Goal: Transaction & Acquisition: Purchase product/service

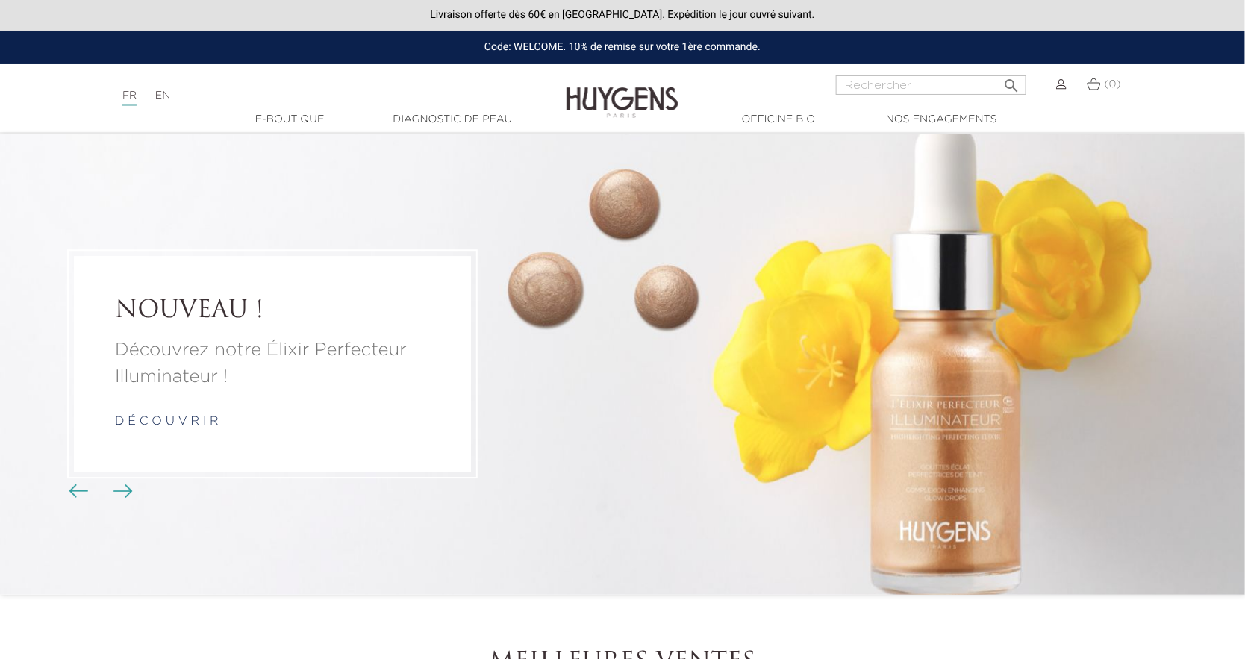
click at [1064, 84] on img at bounding box center [1061, 84] width 10 height 10
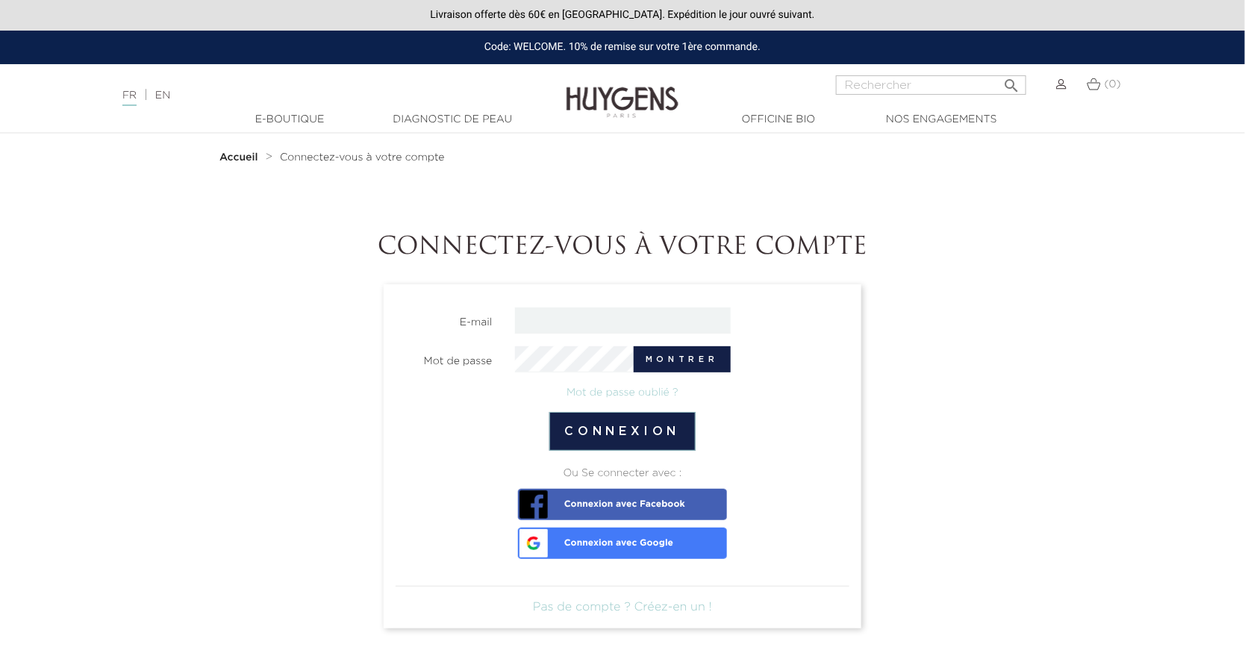
click at [608, 324] on input "email" at bounding box center [623, 320] width 216 height 26
click at [584, 331] on input "email" at bounding box center [623, 320] width 216 height 26
click at [624, 316] on input "martine" at bounding box center [623, 320] width 216 height 26
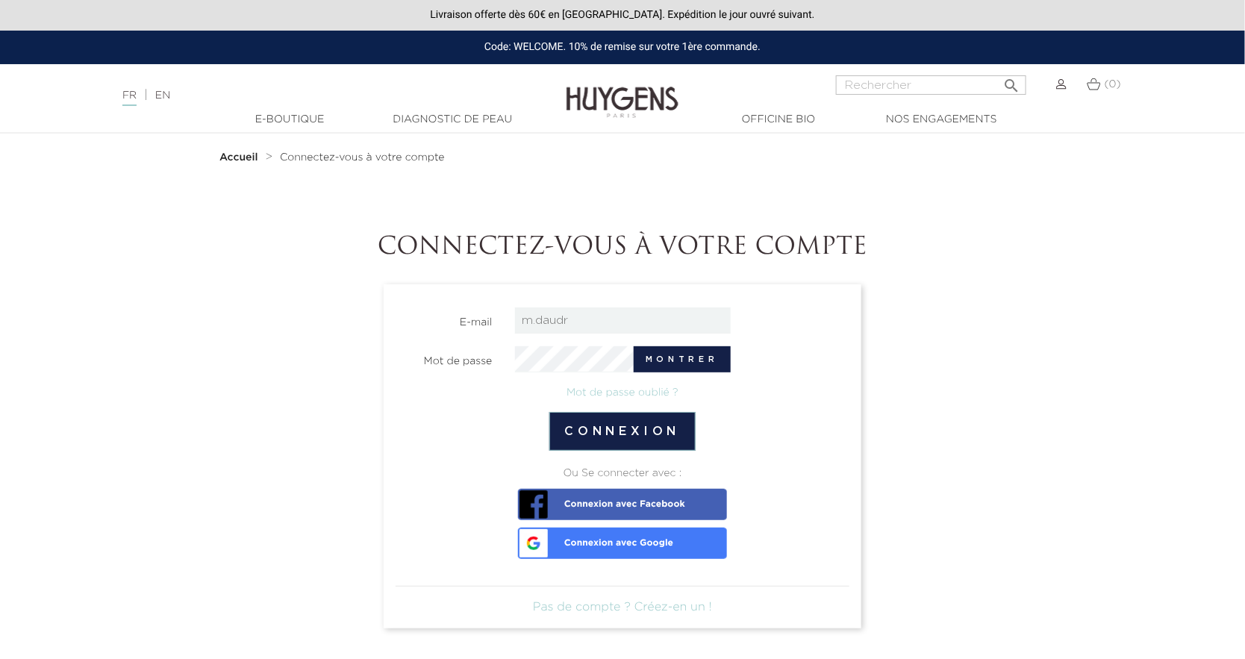
click at [612, 309] on input "m.daudr" at bounding box center [623, 320] width 216 height 26
paste input "Sauf erreur, on ne nous a à aucun moment envoyé de matrice à remplir."
type input "Sauf erreur, on ne nous a à aucun moment envoyé de matrice à remplir."
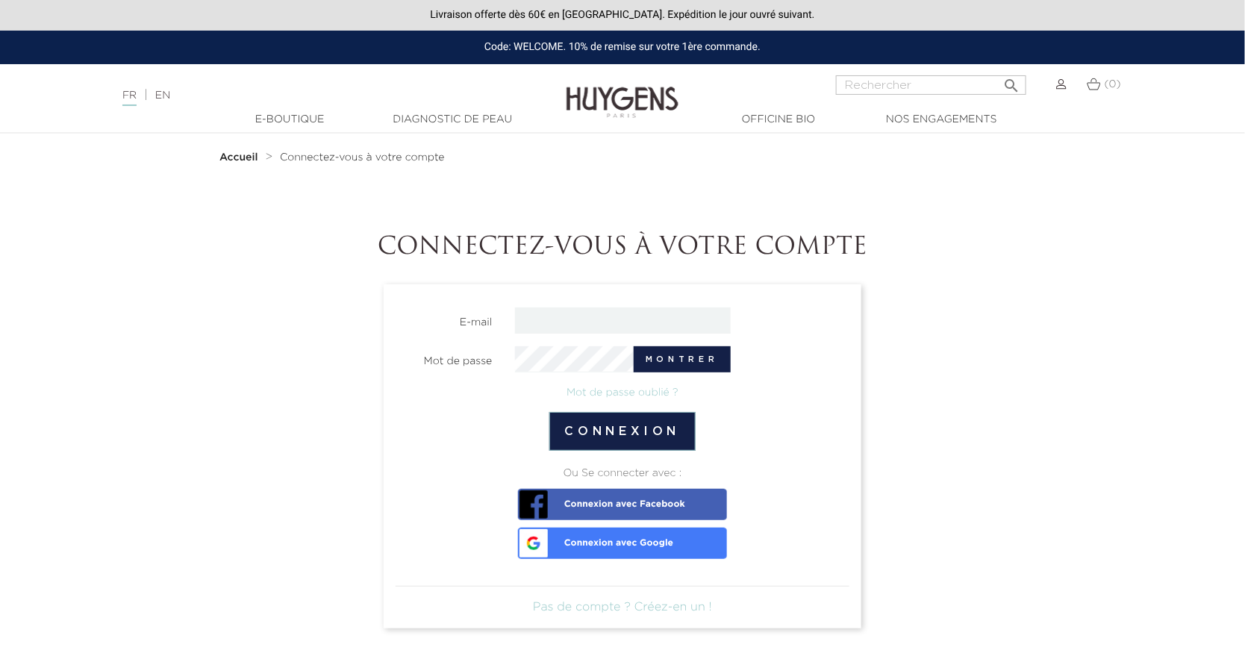
click at [657, 325] on input "email" at bounding box center [623, 320] width 216 height 26
paste input "m.daudrieu@orange.fr"
type input "m.daudrieu@orange.fr"
click at [639, 428] on button "Connexion" at bounding box center [622, 431] width 147 height 39
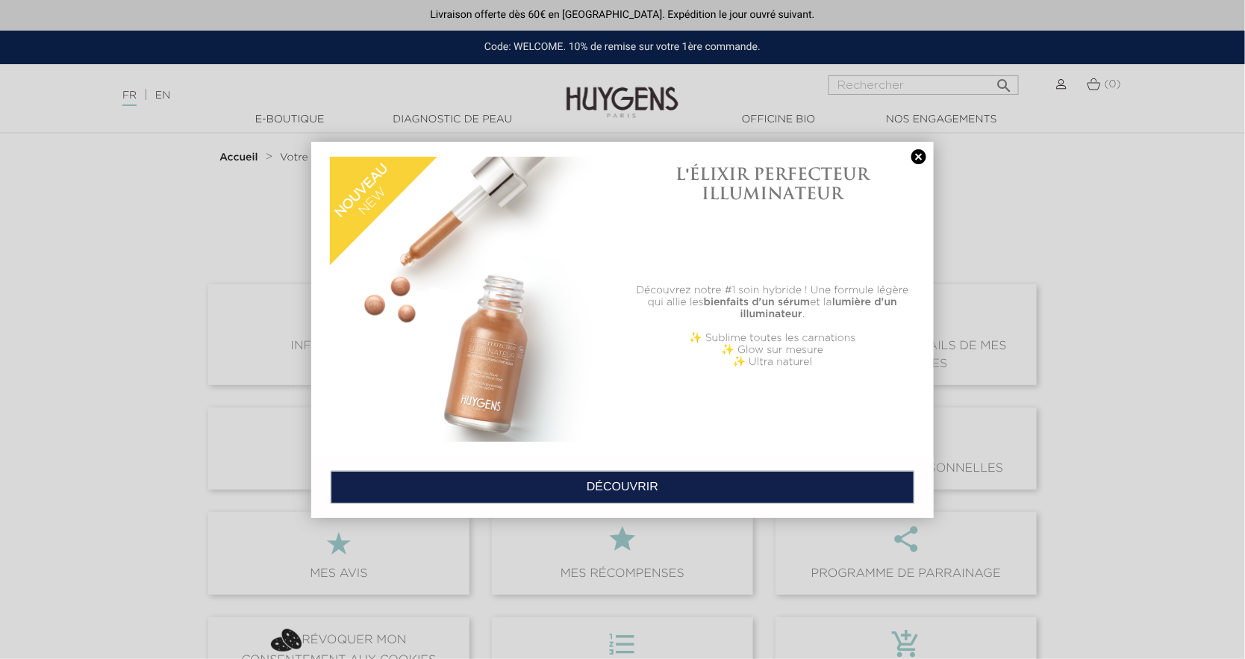
click at [918, 157] on link at bounding box center [918, 157] width 21 height 16
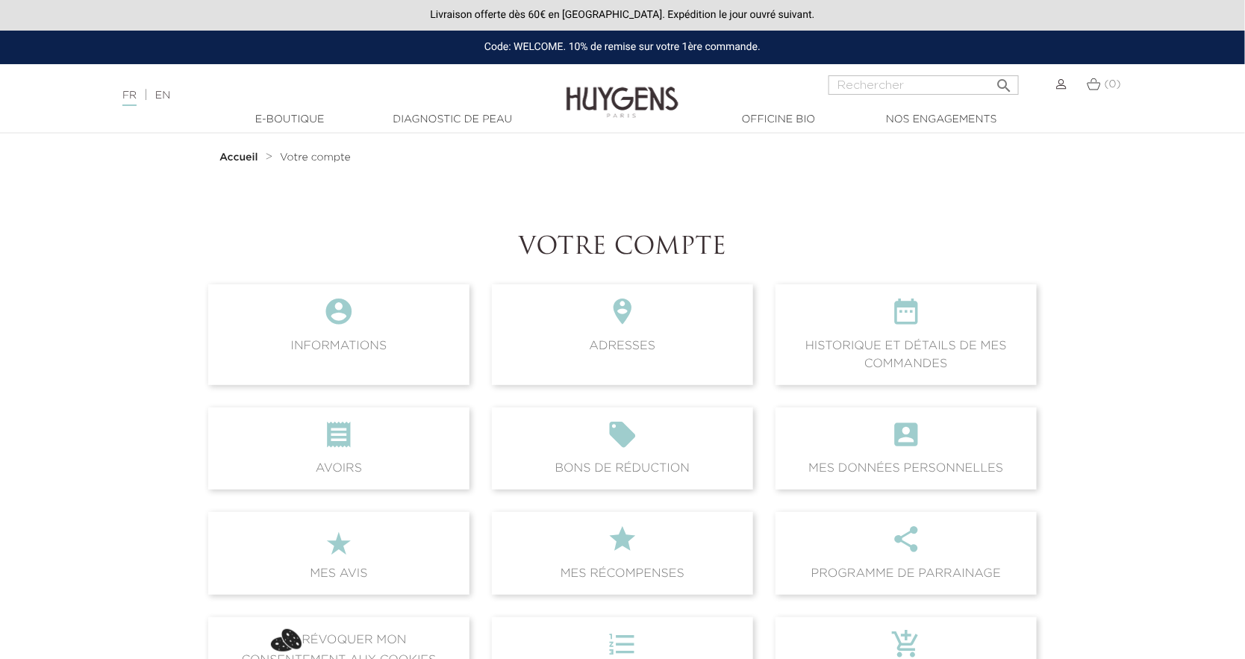
click at [887, 347] on span " Historique et détails de mes commandes" at bounding box center [905, 334] width 261 height 100
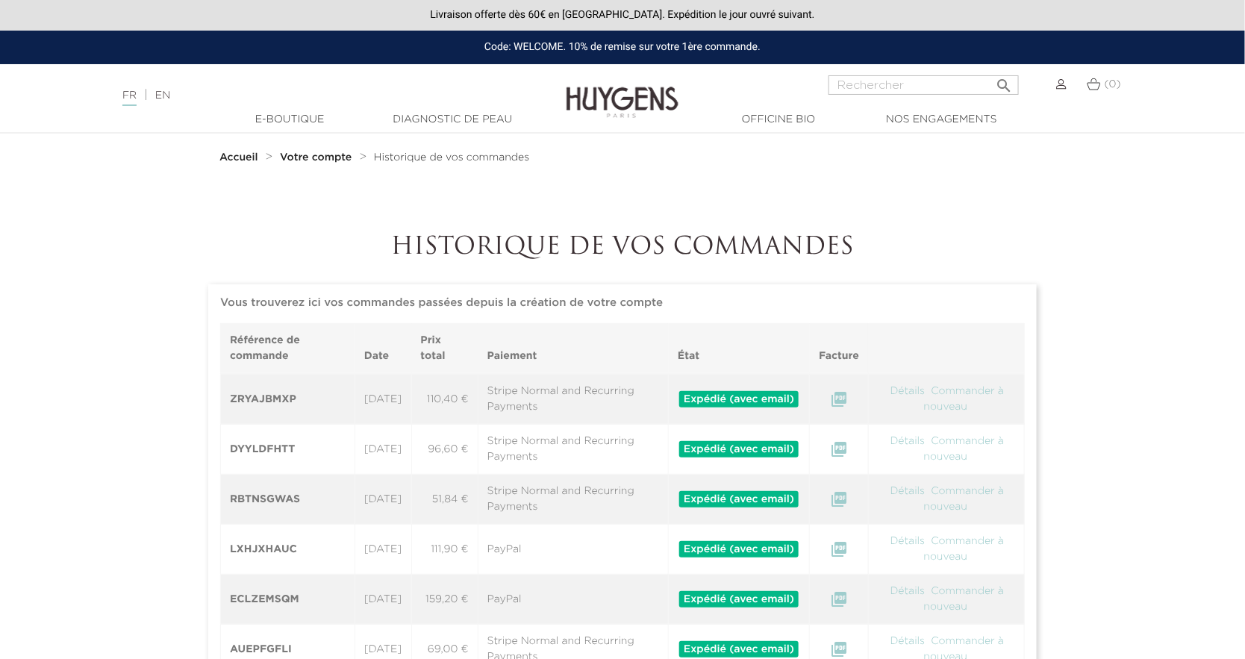
click at [925, 389] on link "Détails" at bounding box center [908, 391] width 38 height 10
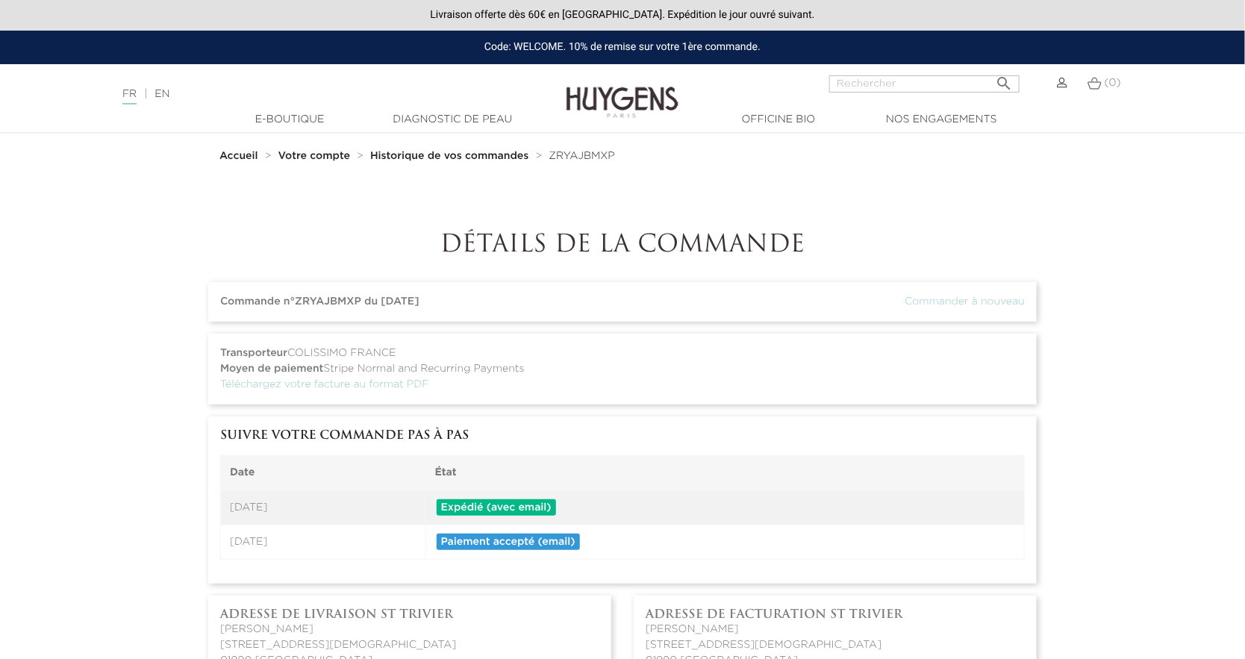
click at [518, 155] on strong "Historique de vos commandes" at bounding box center [449, 156] width 158 height 10
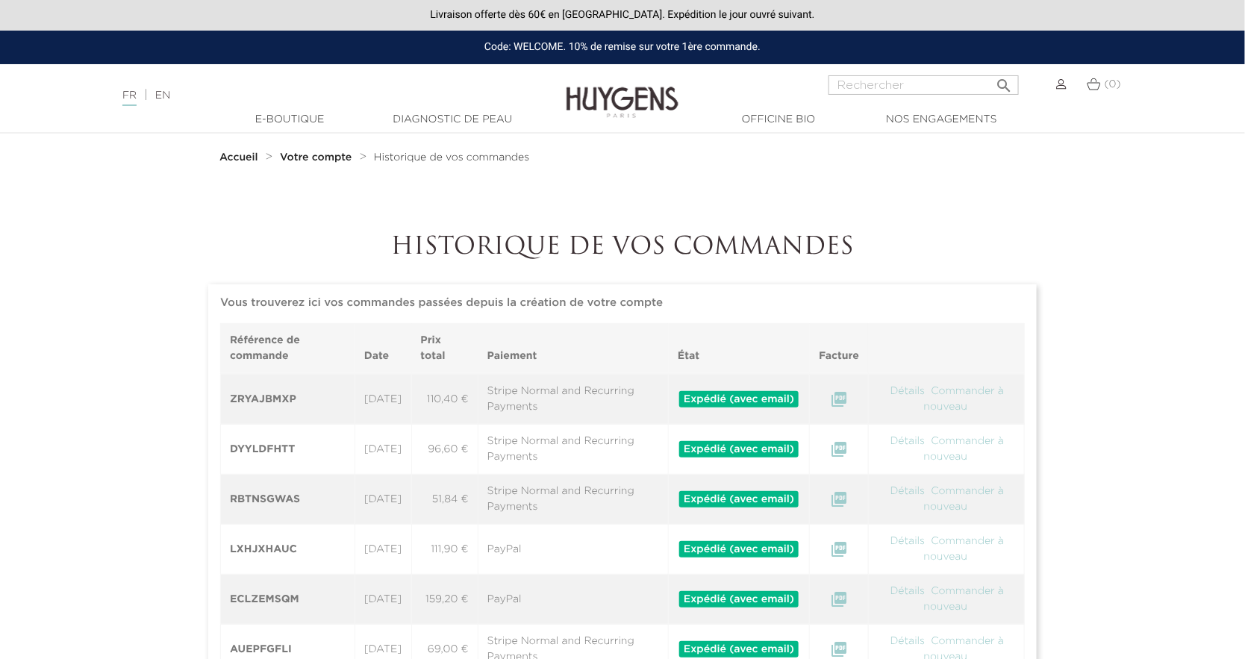
click at [917, 439] on link "Détails" at bounding box center [908, 441] width 38 height 10
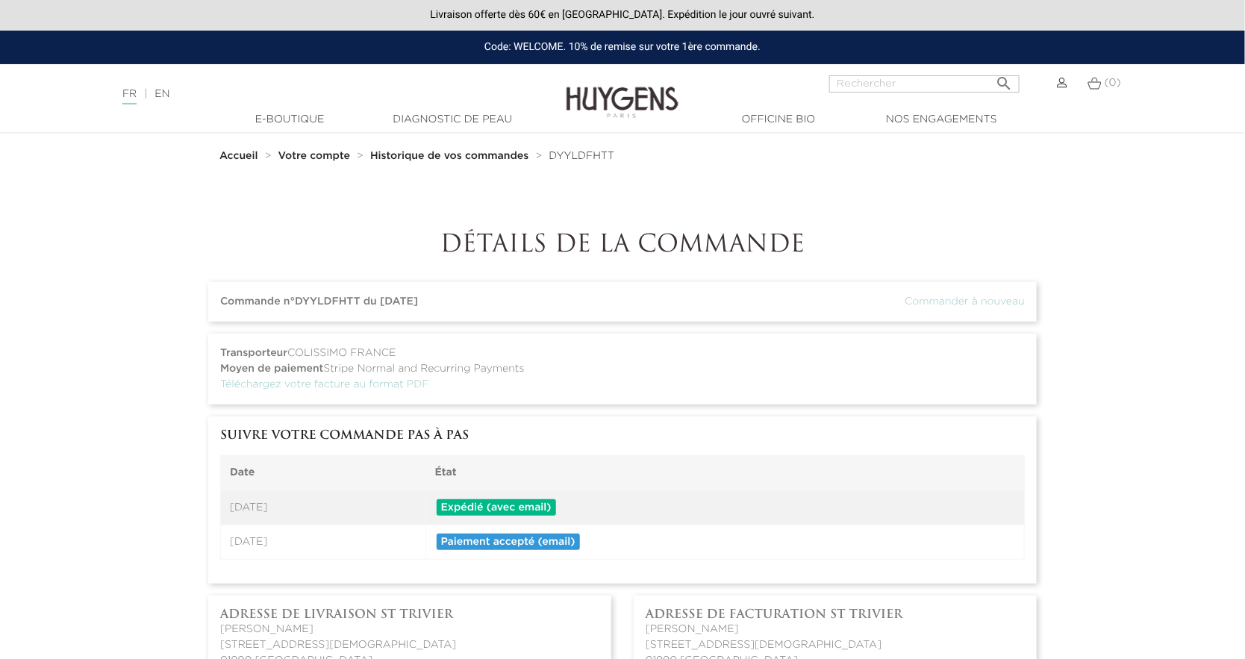
click at [926, 87] on input "Rechercher" at bounding box center [924, 83] width 190 height 17
type input "concentr"
click at [991, 69] on button " Rechercher" at bounding box center [1004, 78] width 27 height 19
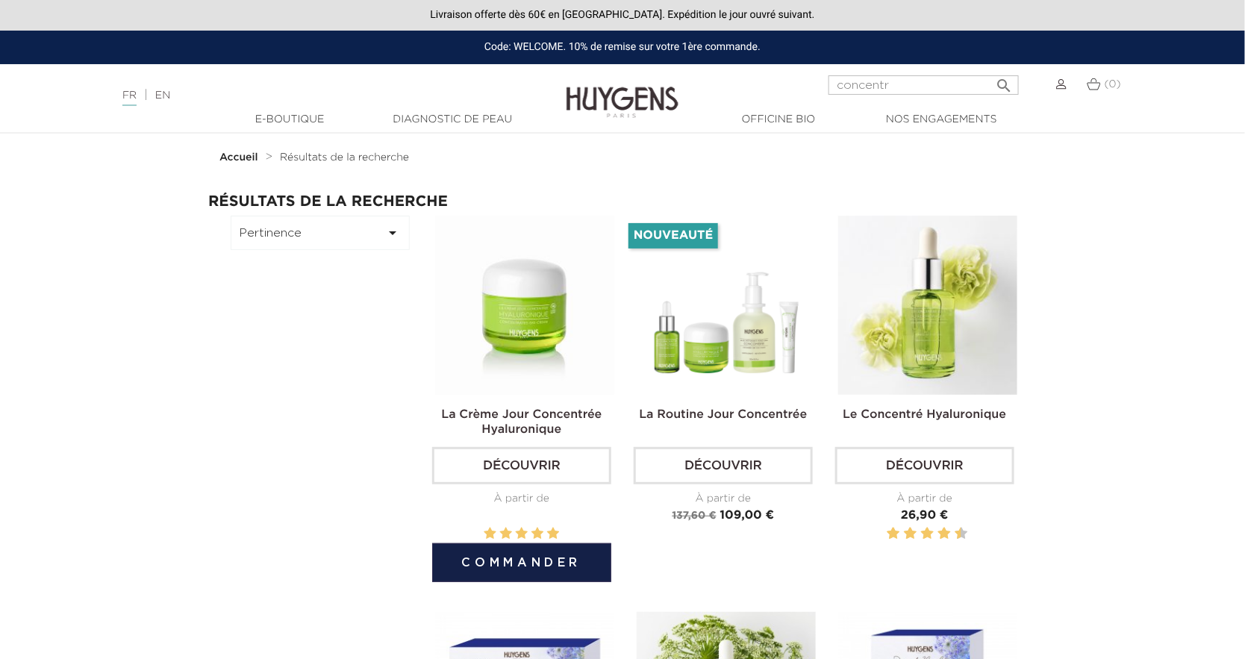
click at [526, 552] on button "Commander" at bounding box center [521, 562] width 179 height 39
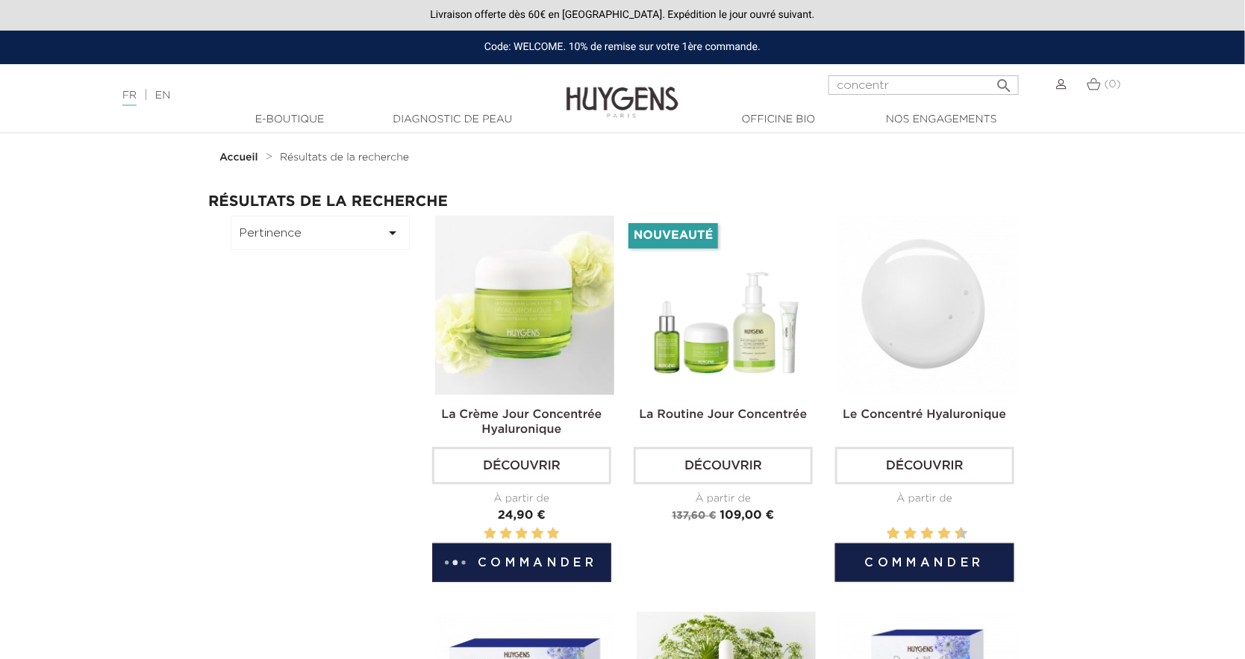
click at [958, 554] on button "Commander" at bounding box center [924, 562] width 179 height 39
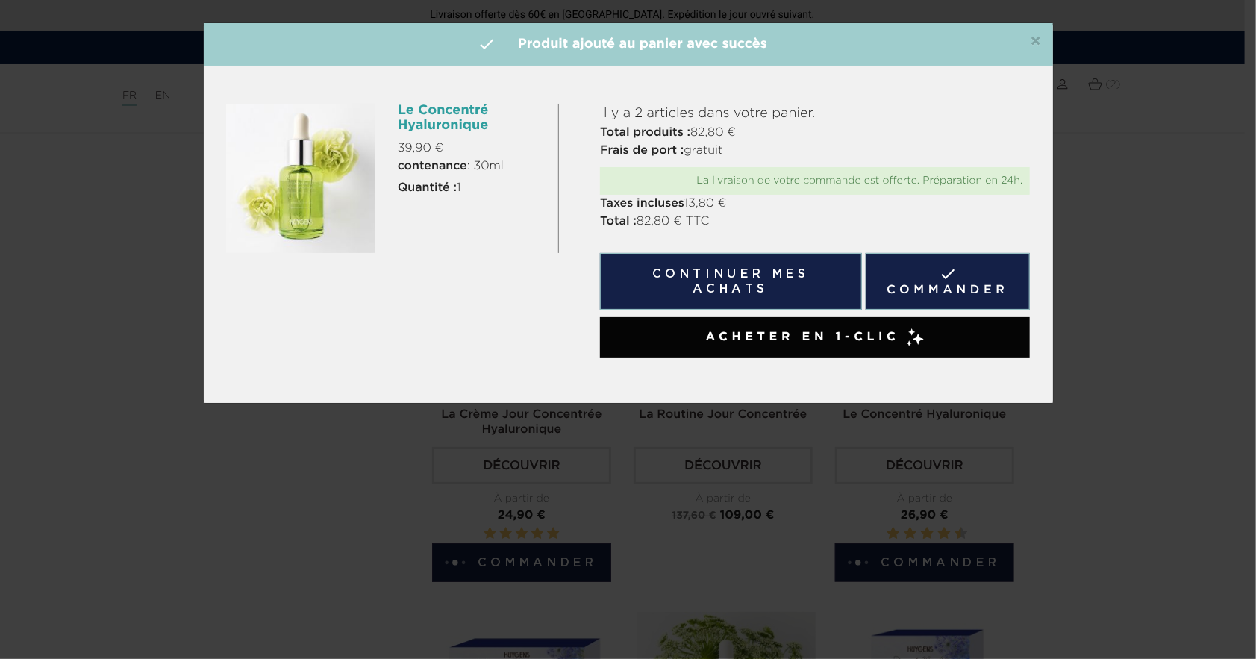
click at [788, 284] on button "Continuer mes achats" at bounding box center [730, 281] width 261 height 57
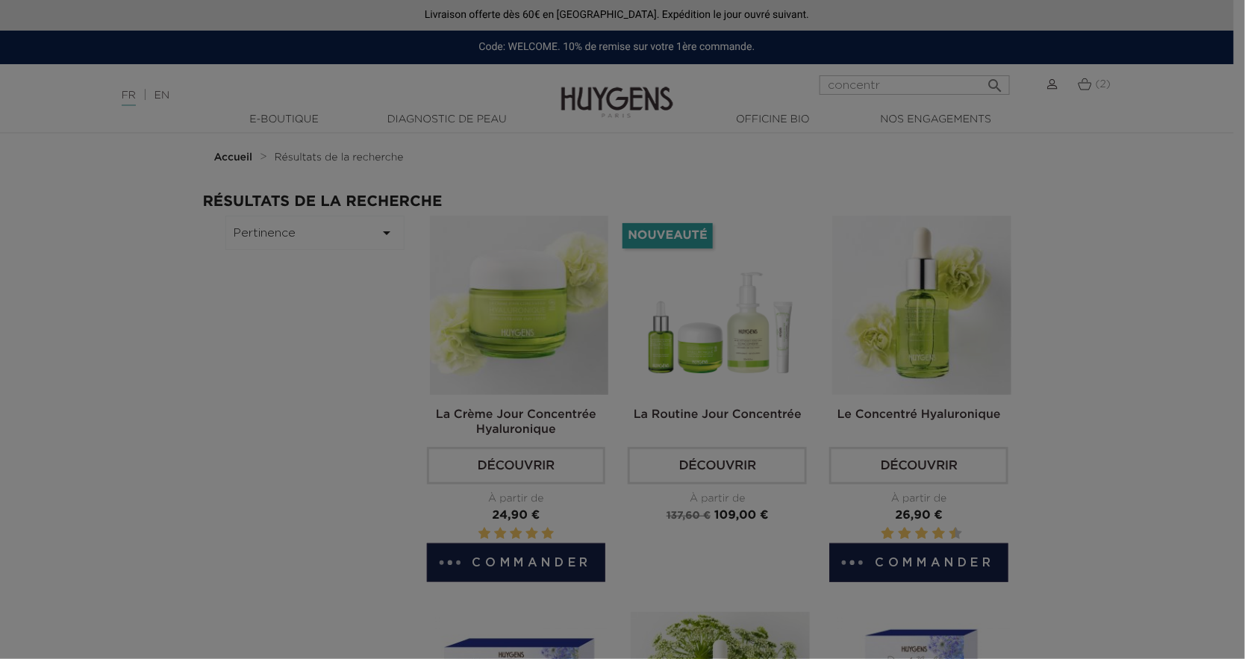
click at [934, 84] on div at bounding box center [622, 329] width 1245 height 659
click at [310, 443] on div at bounding box center [622, 329] width 1245 height 659
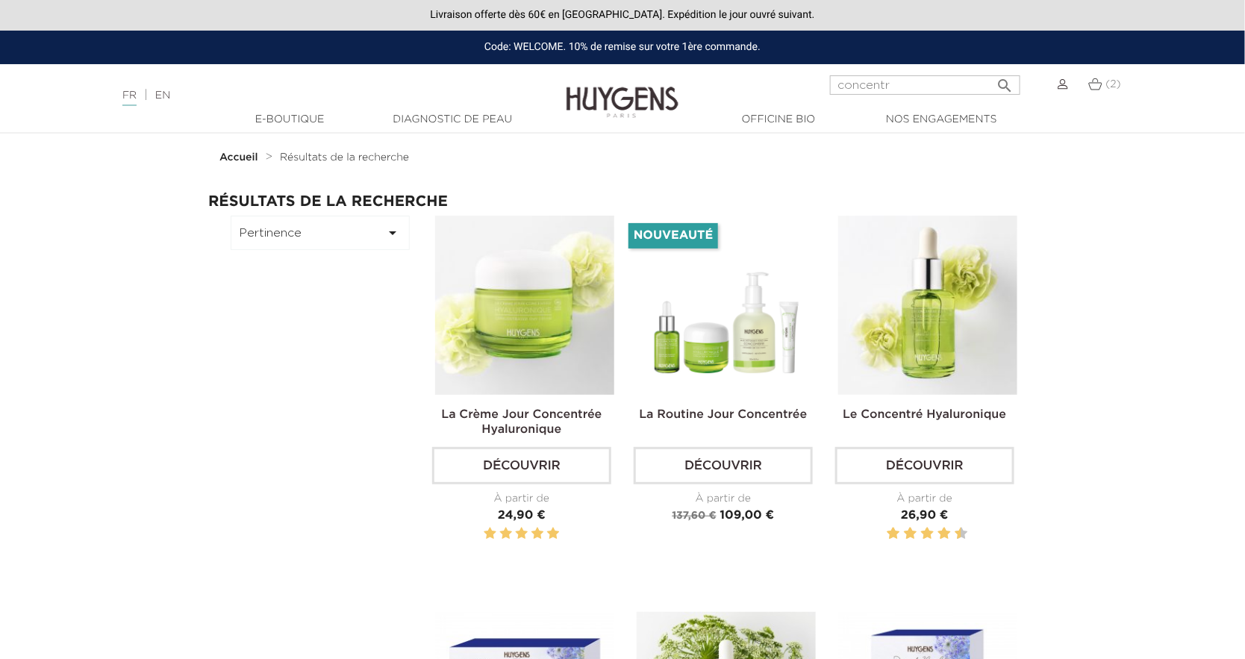
click at [1097, 84] on img at bounding box center [1095, 84] width 14 height 13
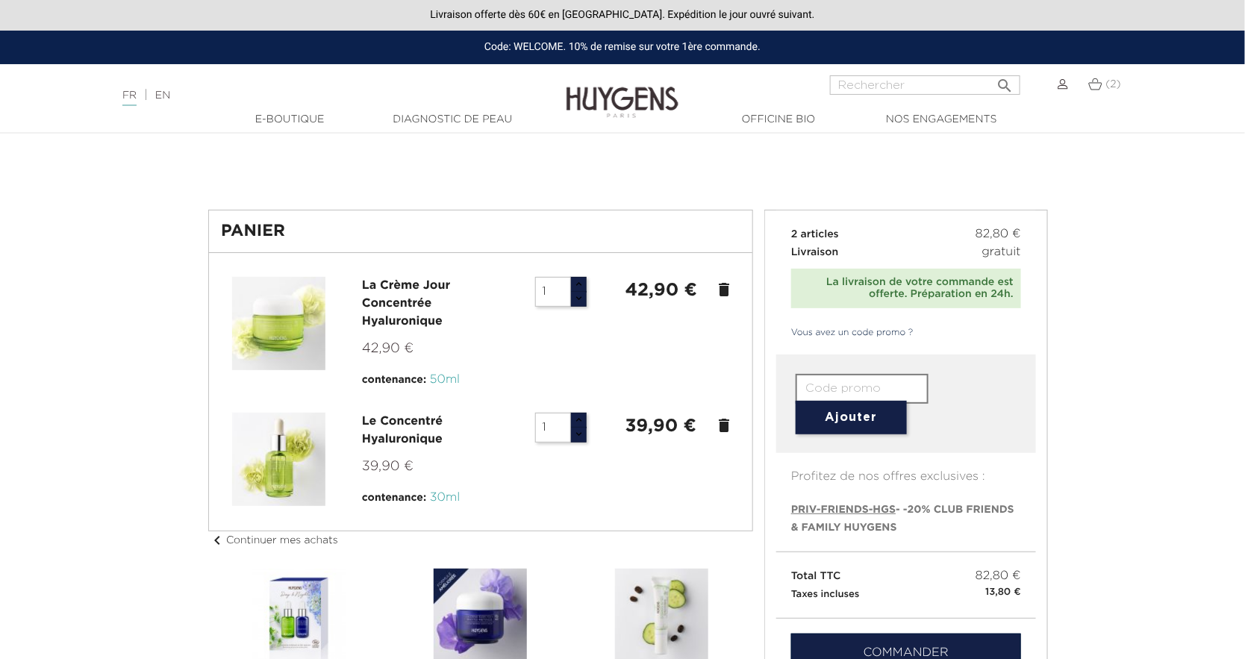
click at [879, 86] on input "Rechercher" at bounding box center [925, 84] width 190 height 19
type input "contour"
click at [992, 71] on button " Rechercher" at bounding box center [1005, 81] width 27 height 20
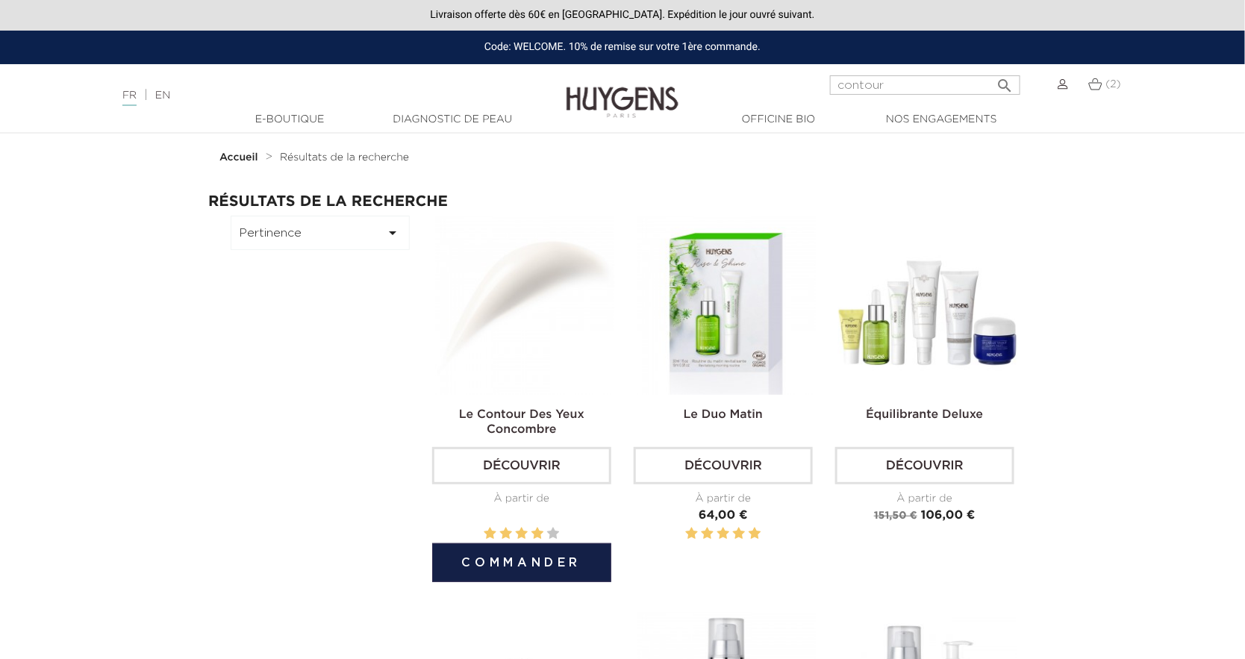
click at [532, 569] on button "Commander" at bounding box center [521, 562] width 179 height 39
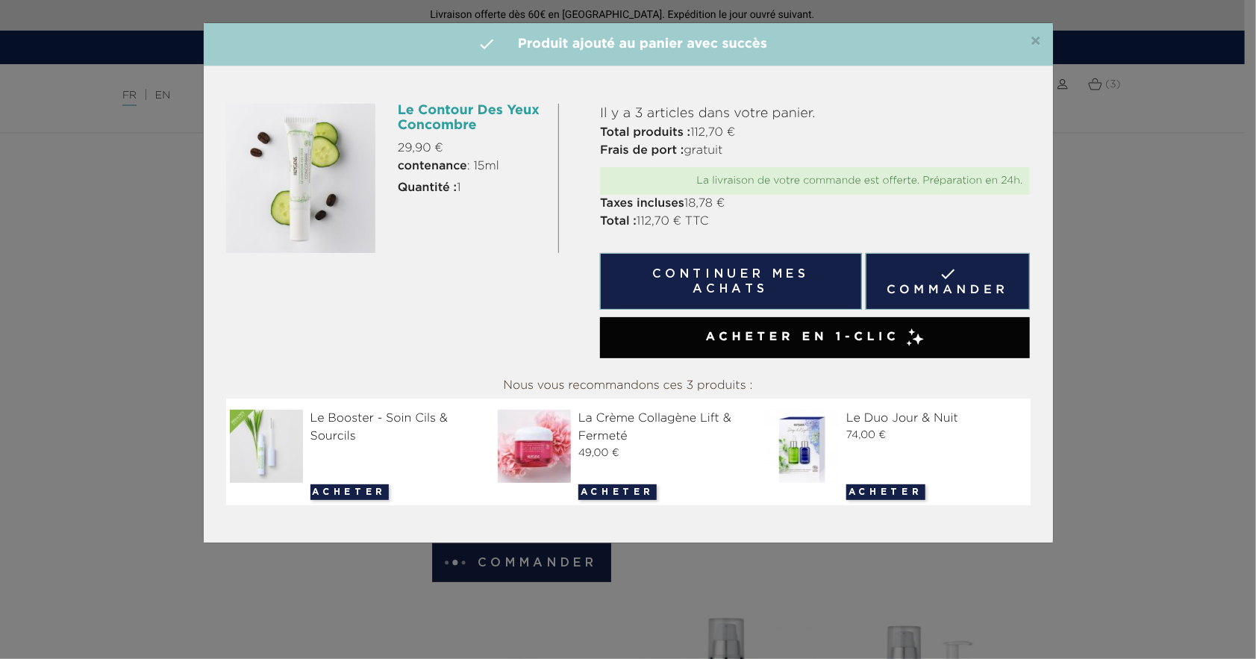
click at [944, 284] on link " Commander" at bounding box center [948, 281] width 165 height 57
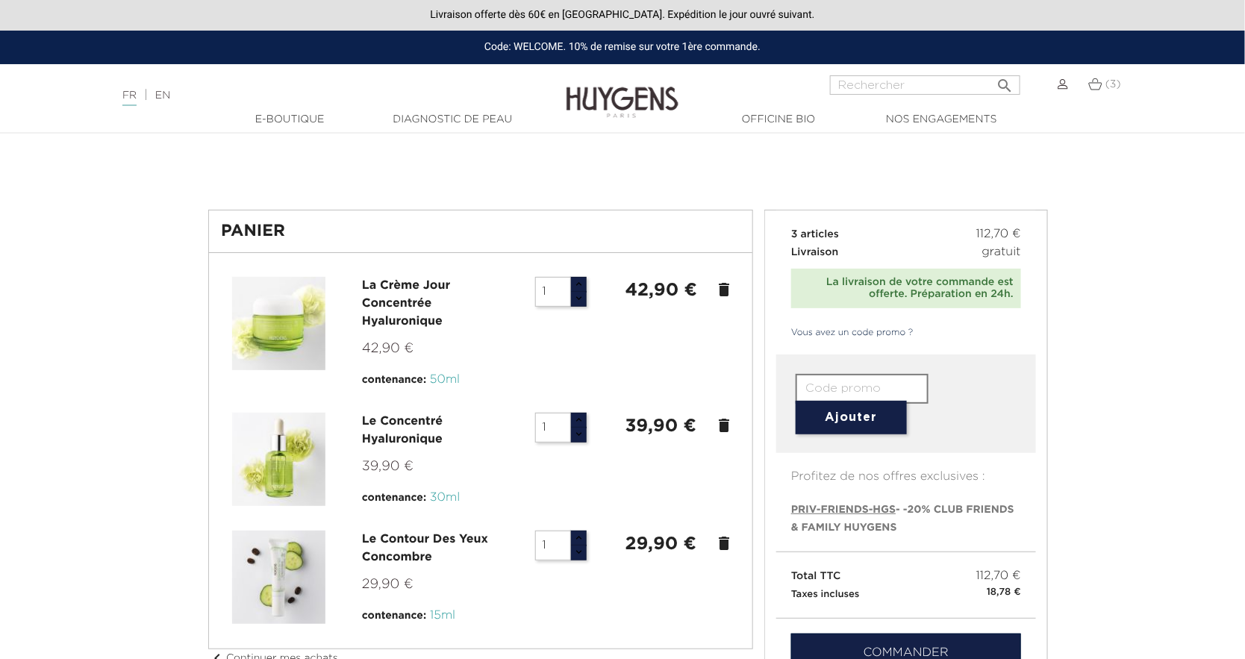
click at [863, 512] on span "PRIV-FRIENDS-HGS" at bounding box center [843, 509] width 104 height 10
type input "PRIV-FRIENDS-HGS"
click at [845, 423] on button "Ajouter" at bounding box center [850, 418] width 111 height 34
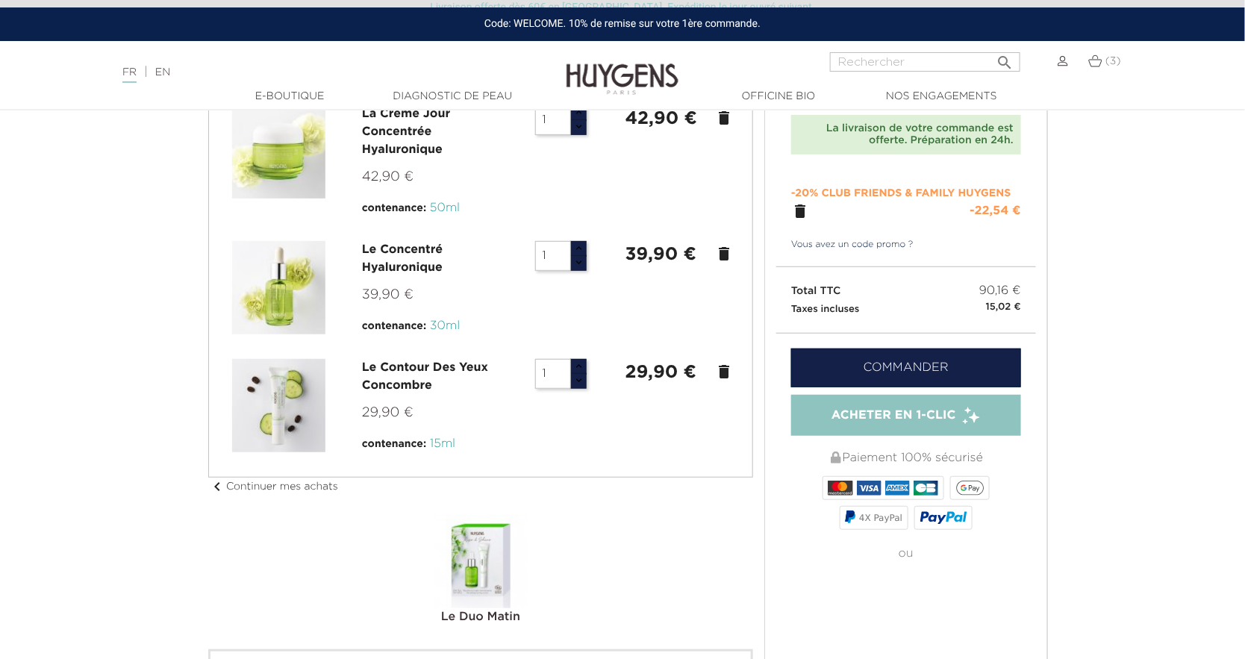
scroll to position [75, 0]
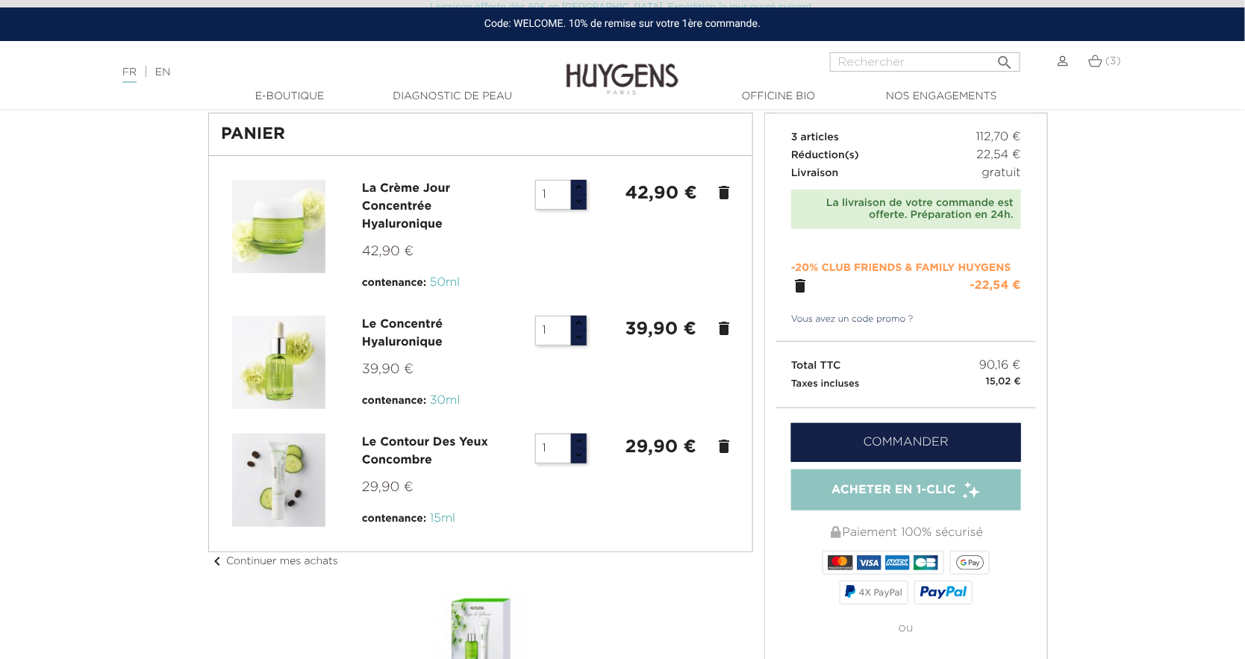
click at [926, 442] on link "Commander" at bounding box center [906, 442] width 230 height 39
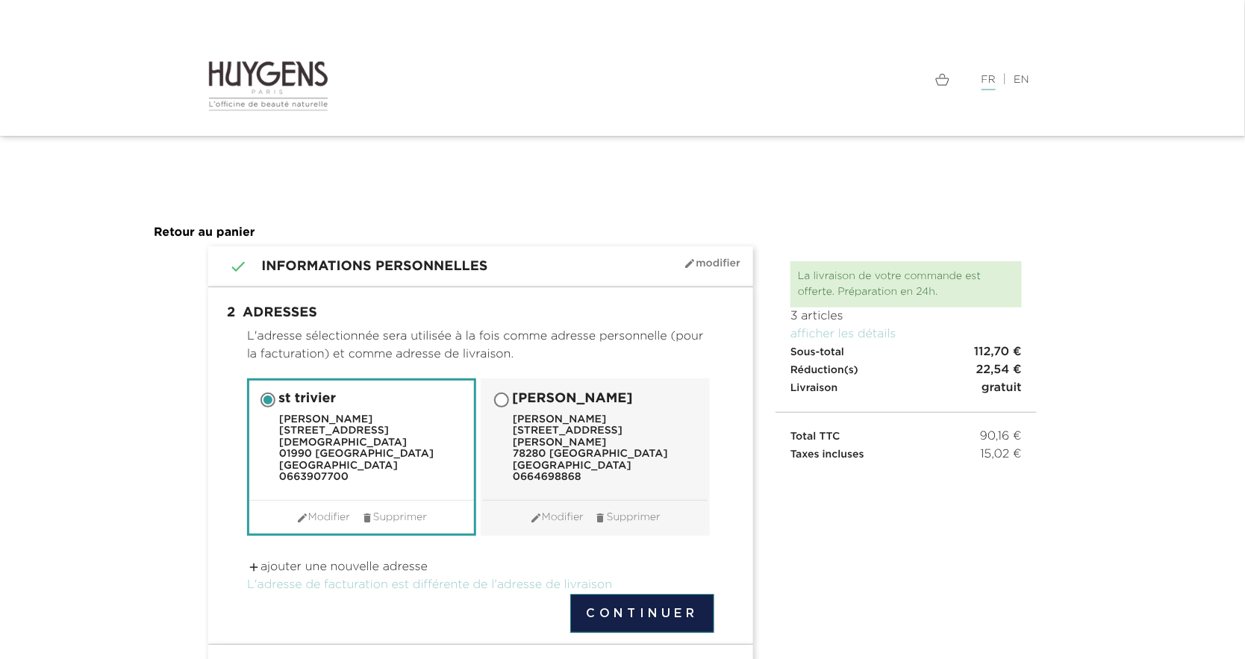
click at [628, 601] on button "Continuer" at bounding box center [642, 613] width 144 height 39
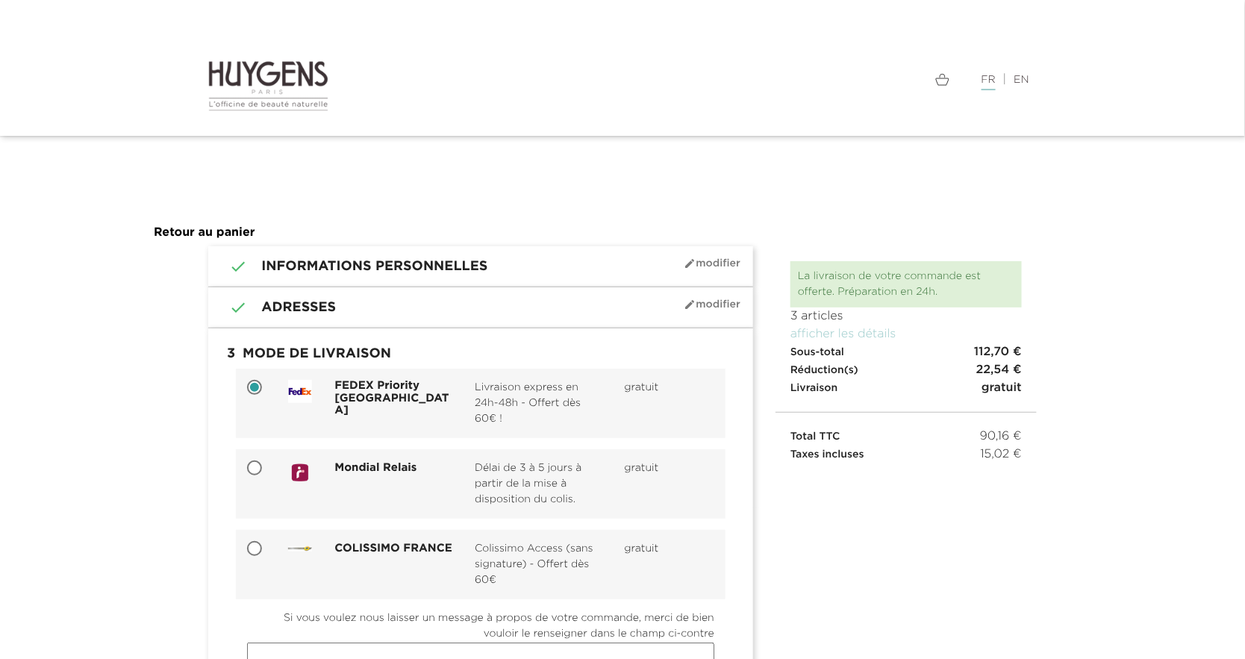
click at [257, 471] on input "Mondial Relais Délai de 3 à 5 jours à partir de la mise à disposition du colis.…" at bounding box center [255, 469] width 15 height 15
radio input "true"
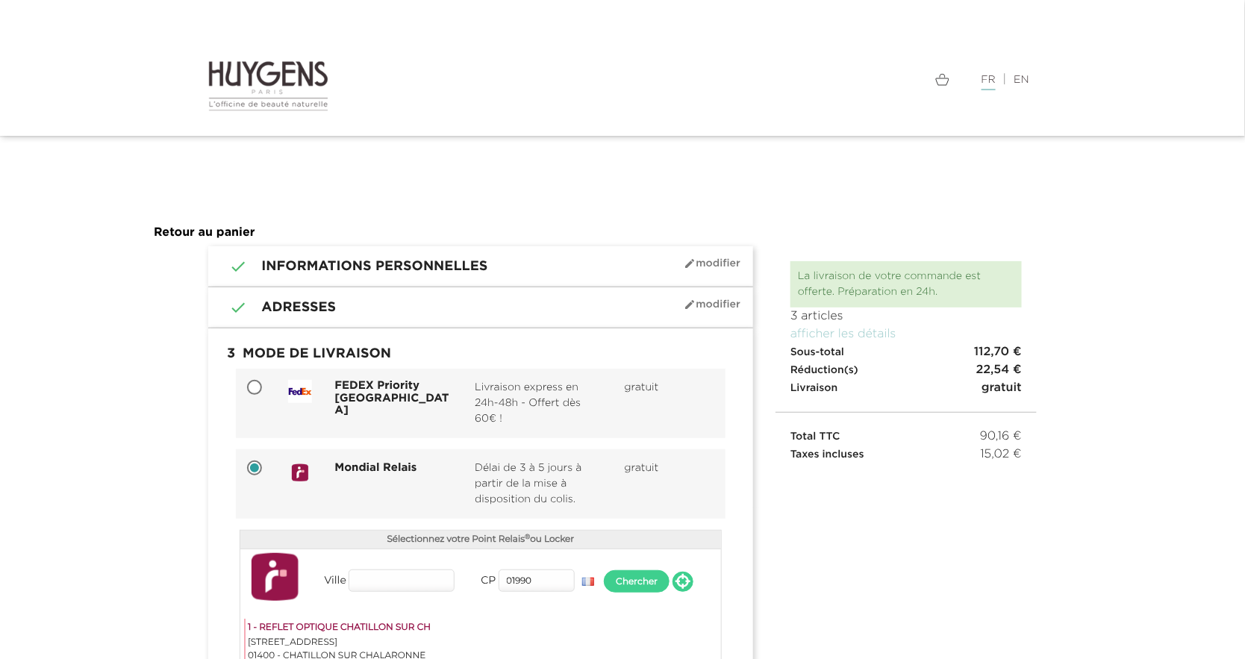
click at [254, 386] on input "FEDEX Priority [GEOGRAPHIC_DATA] Livraison express en 24h-48h - Offert dès 60€ …" at bounding box center [255, 388] width 15 height 15
radio input "true"
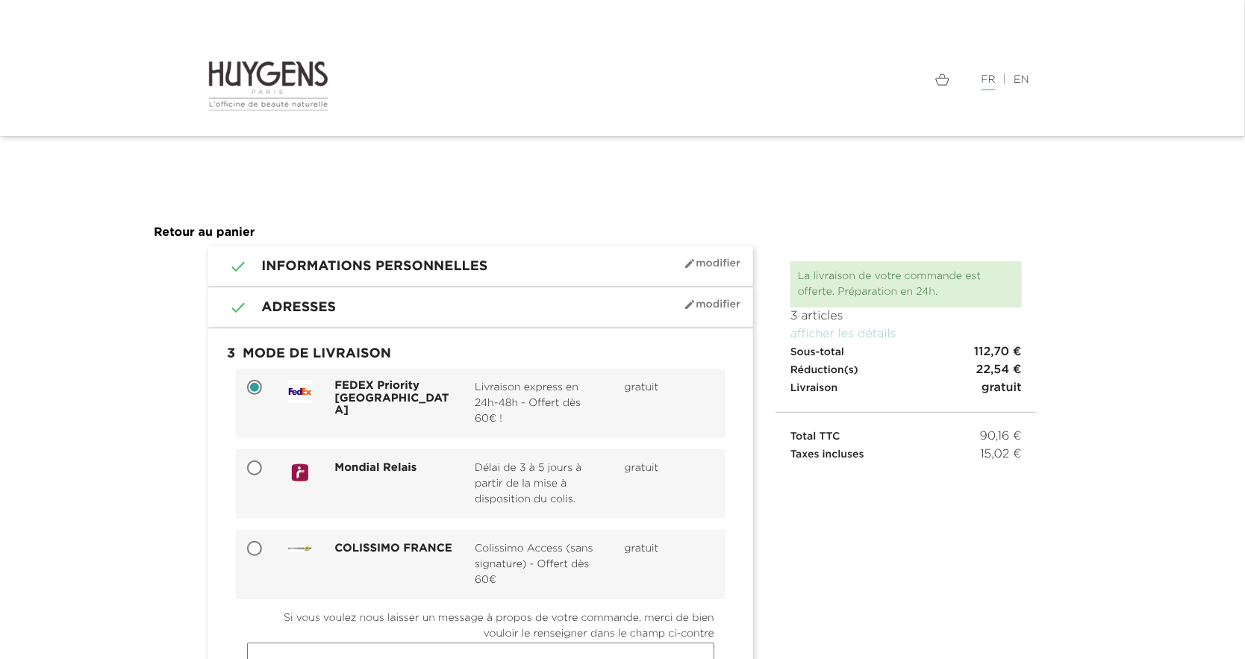
click at [251, 550] on input "COLISSIMO FRANCE Colissimo Access (sans signature) - Offert dès 60€ gratuit" at bounding box center [255, 549] width 15 height 15
radio input "true"
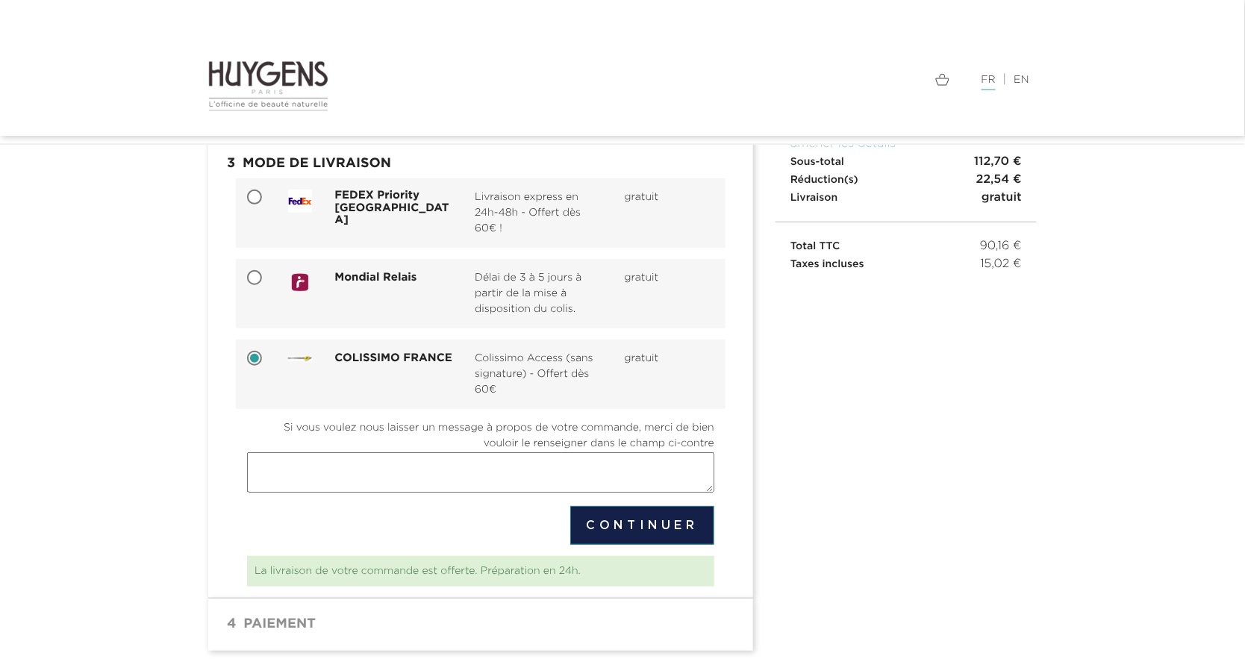
scroll to position [195, 0]
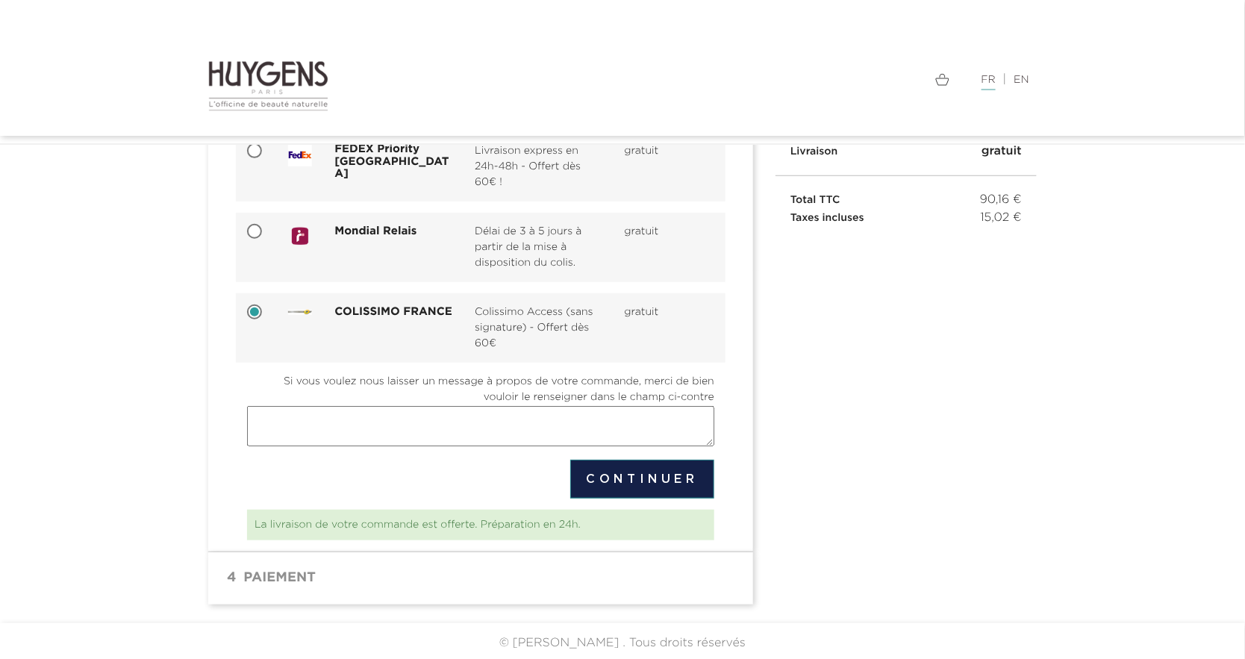
click at [654, 476] on button "Continuer" at bounding box center [642, 479] width 144 height 39
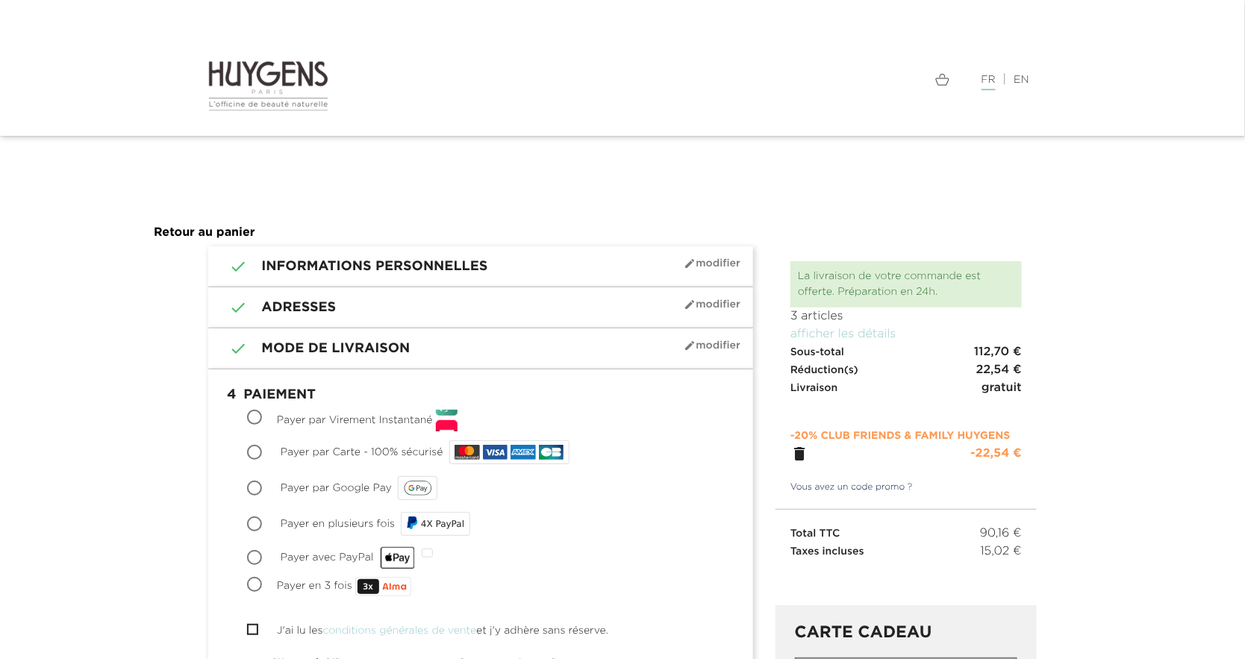
click at [253, 448] on input "Payer par Carte - 100% sécurisé" at bounding box center [255, 453] width 15 height 15
radio input "true"
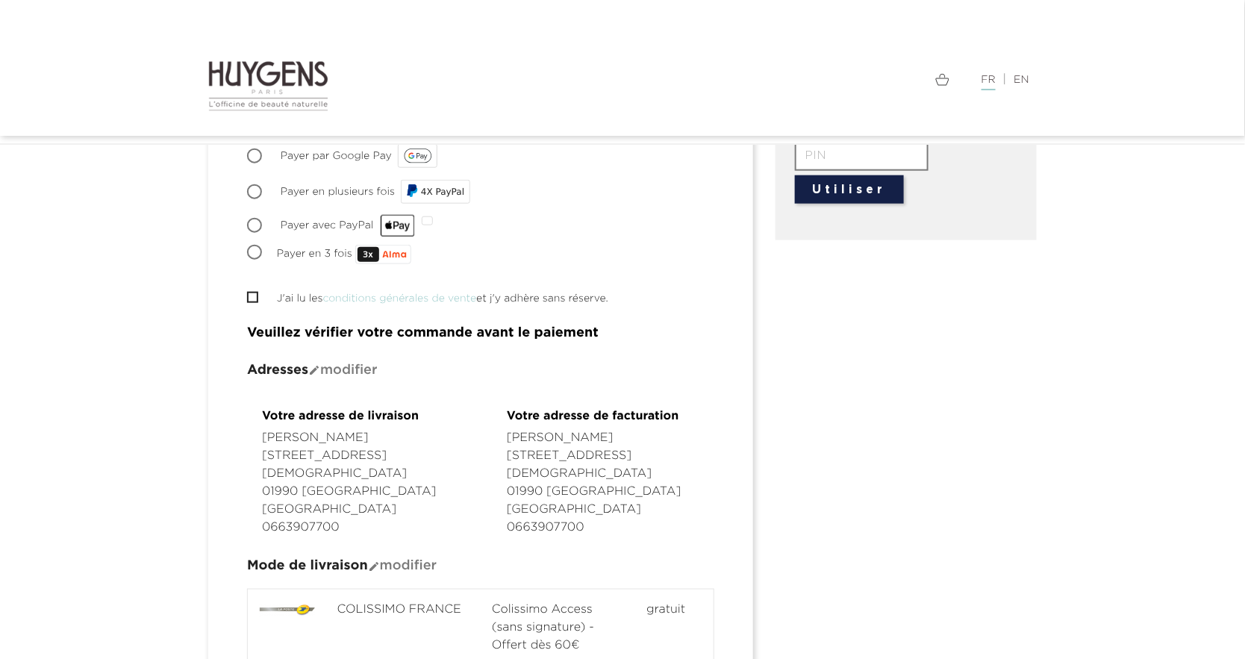
scroll to position [438, 0]
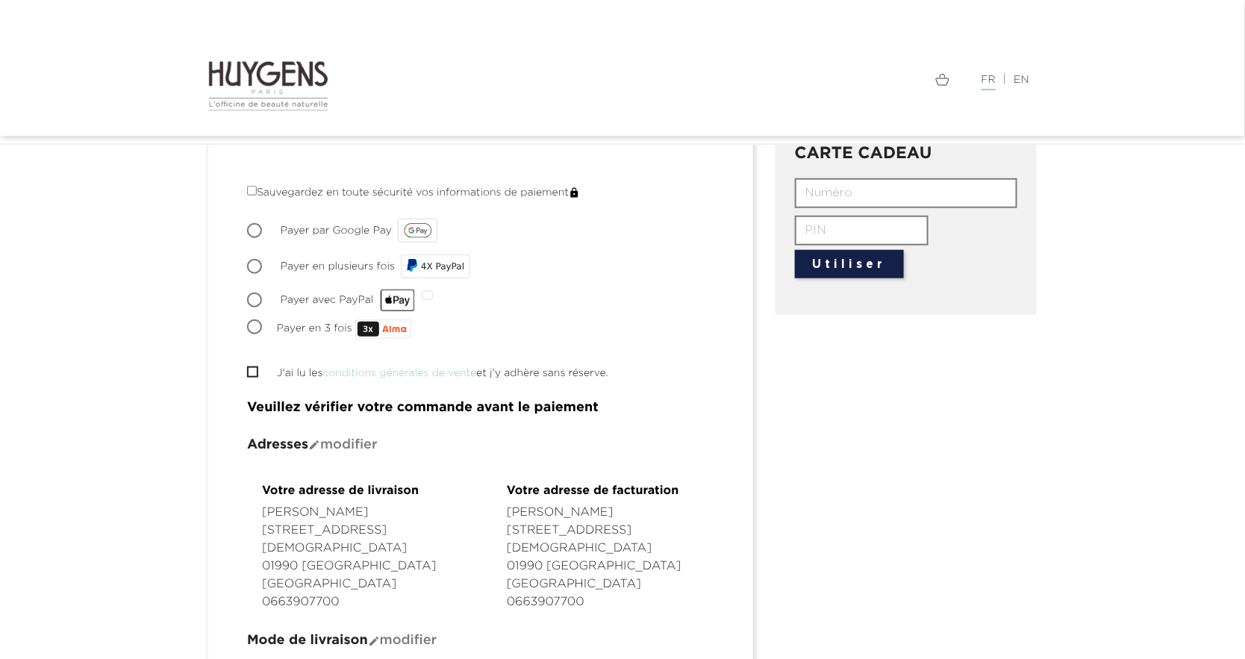
click at [249, 367] on input "J'ai lu les conditions générales de vente et j'y adhère sans réserve." at bounding box center [252, 372] width 10 height 10
checkbox input "true"
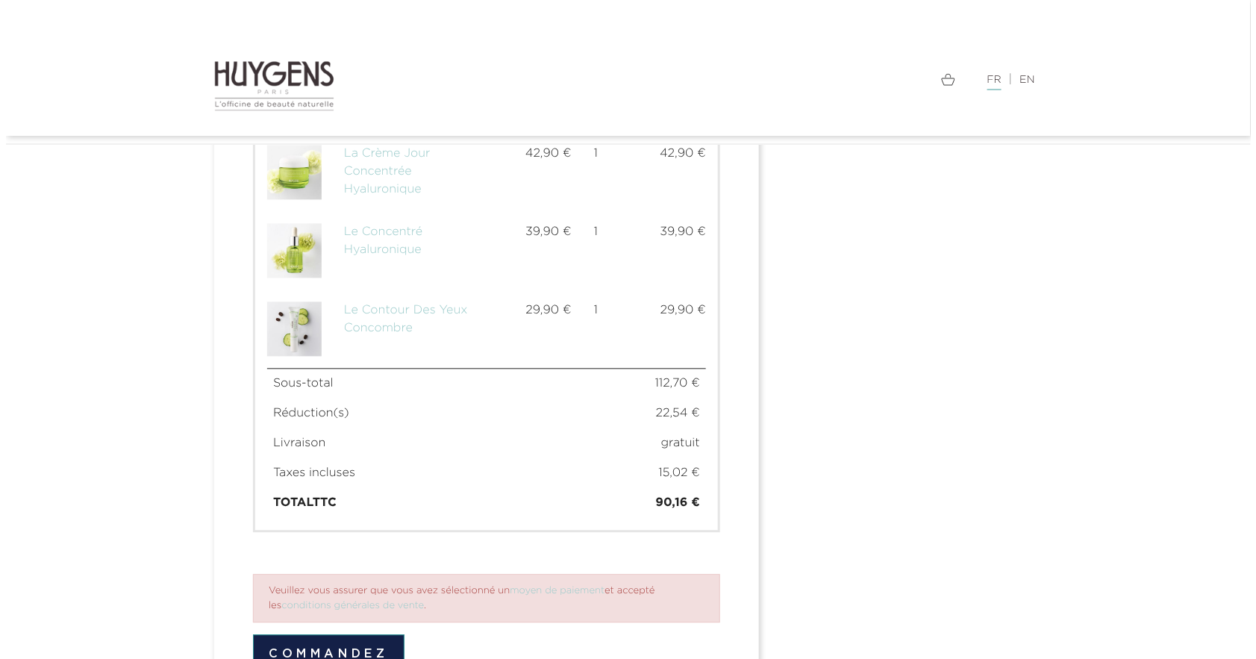
scroll to position [1184, 0]
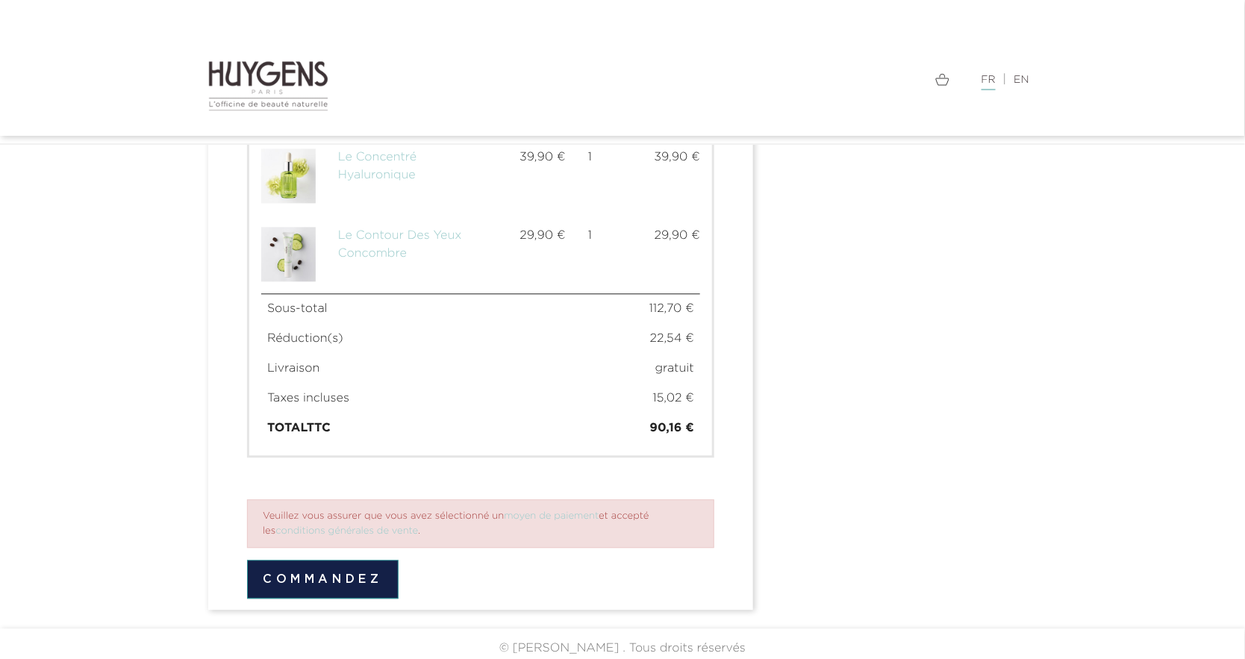
click at [358, 563] on button "Commandez" at bounding box center [322, 579] width 151 height 39
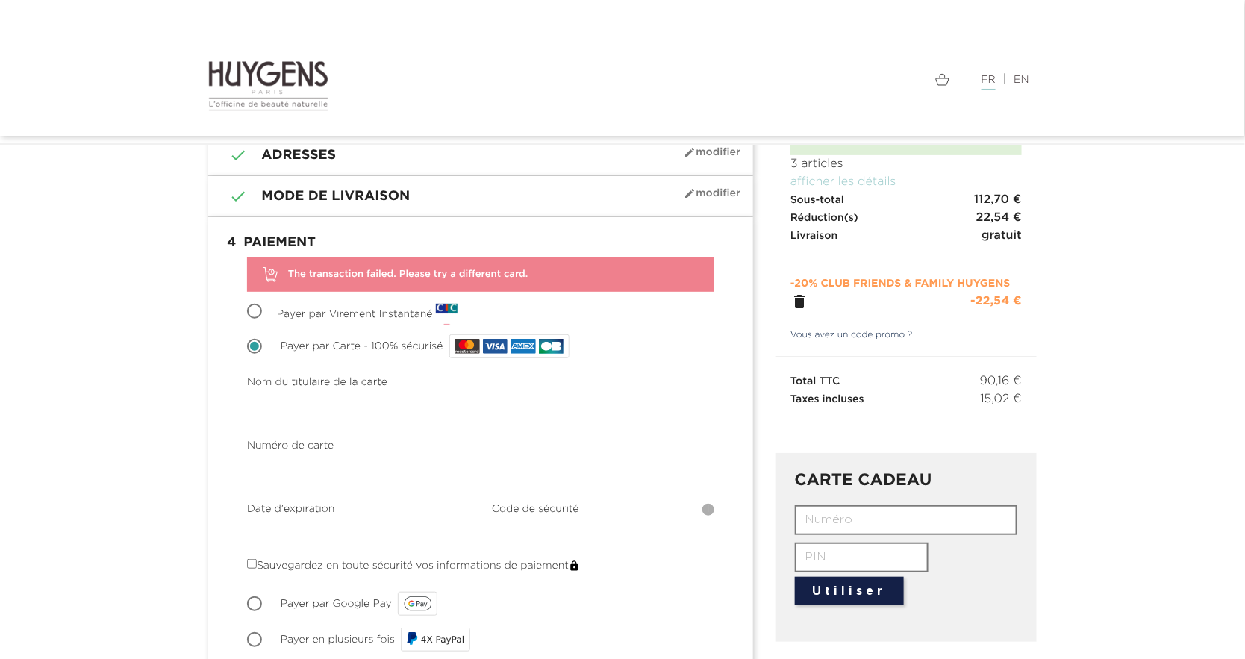
scroll to position [186, 0]
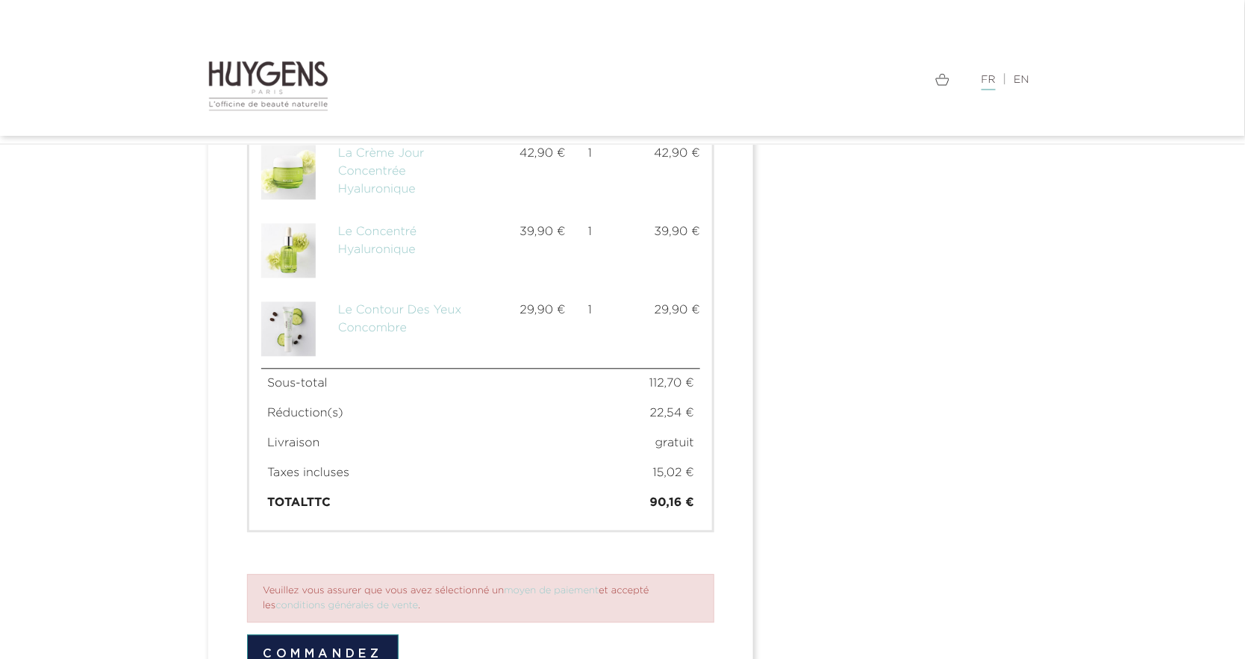
scroll to position [1230, 0]
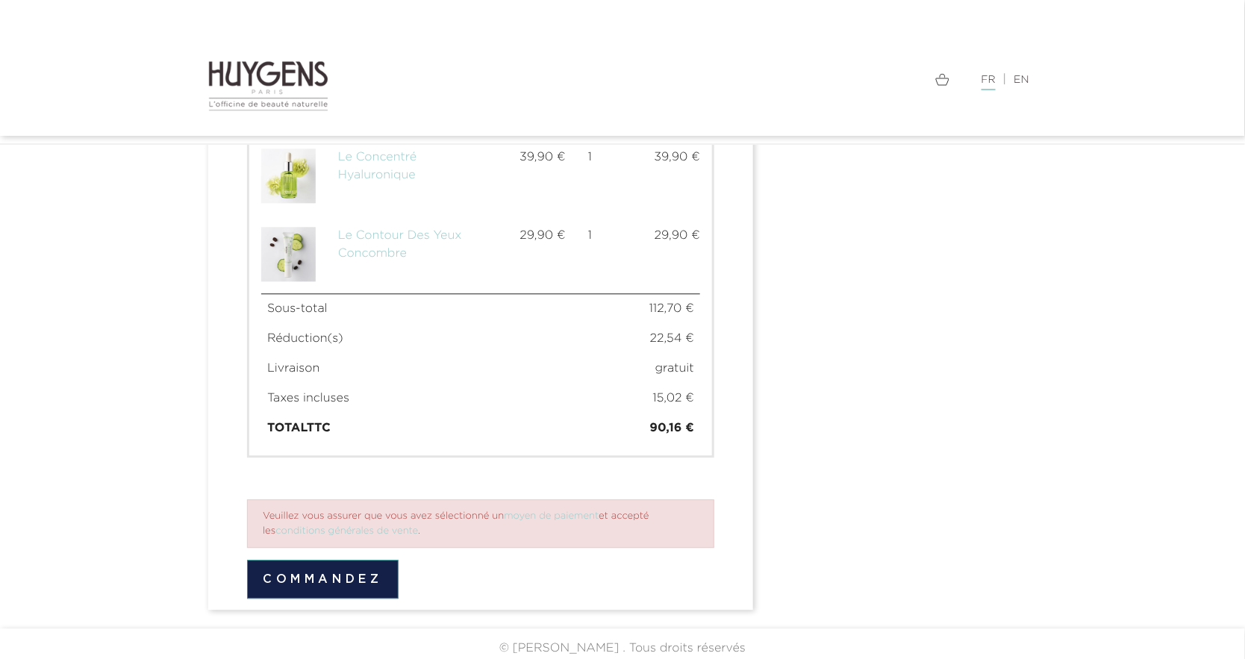
click at [373, 565] on button "Commandez" at bounding box center [322, 579] width 151 height 39
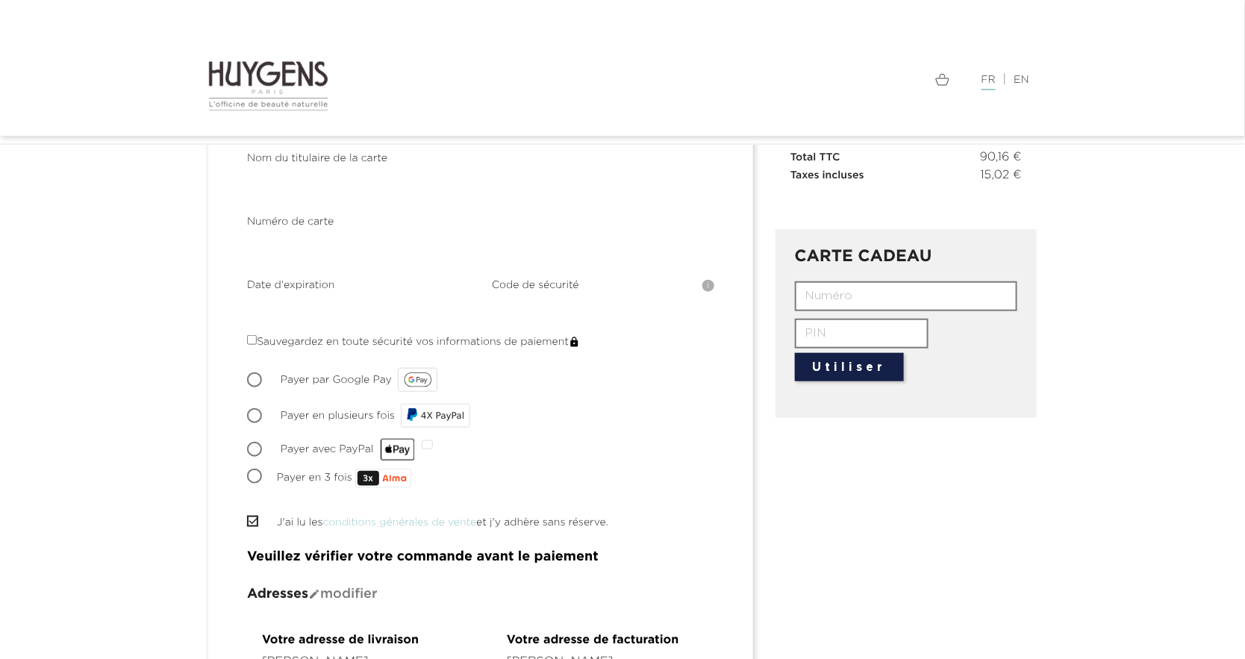
scroll to position [186, 0]
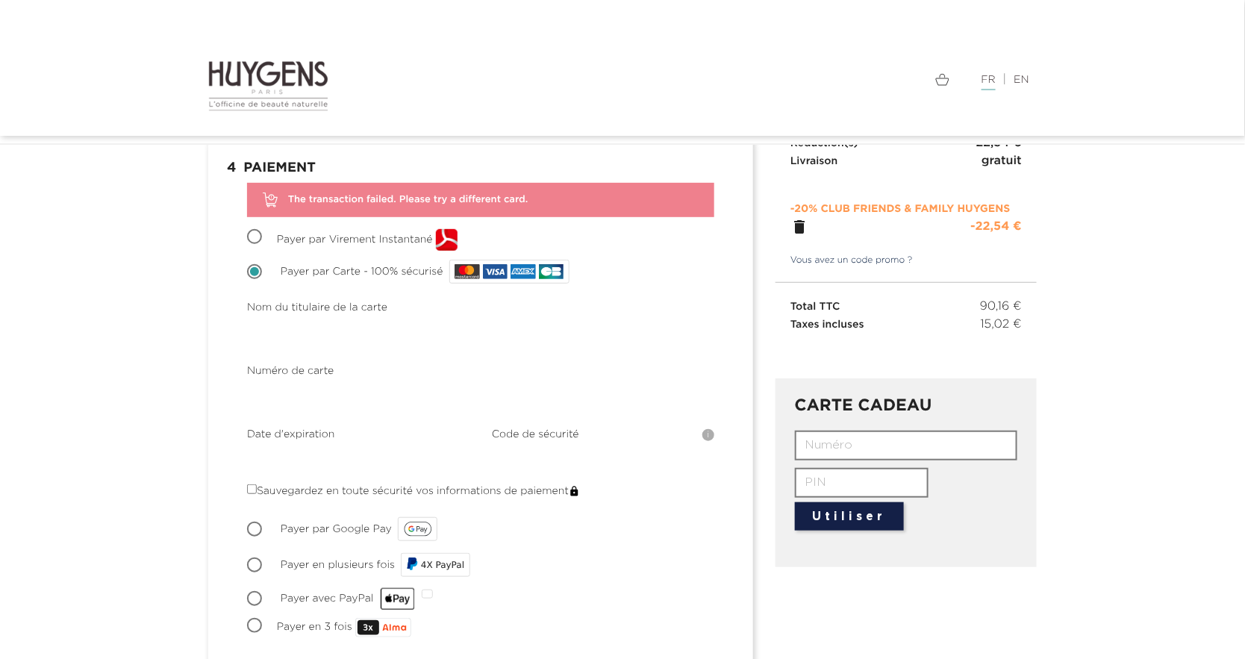
click at [254, 595] on input "Payer avec PayPal" at bounding box center [255, 599] width 15 height 15
radio input "true"
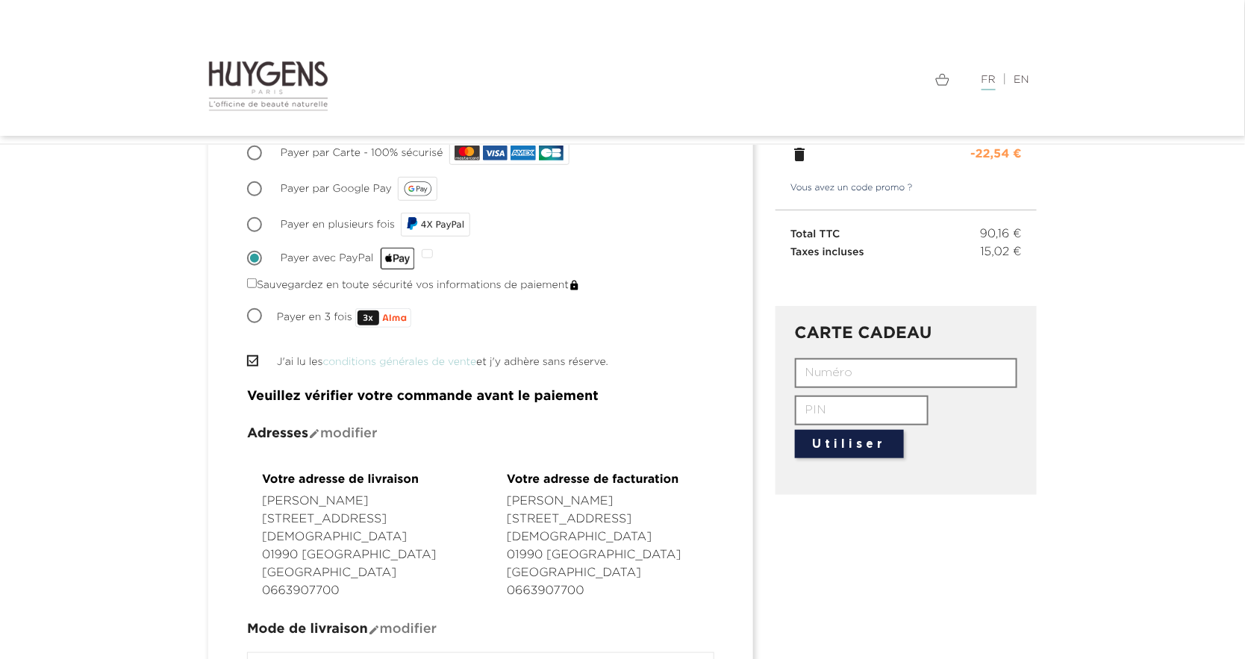
scroll to position [0, 0]
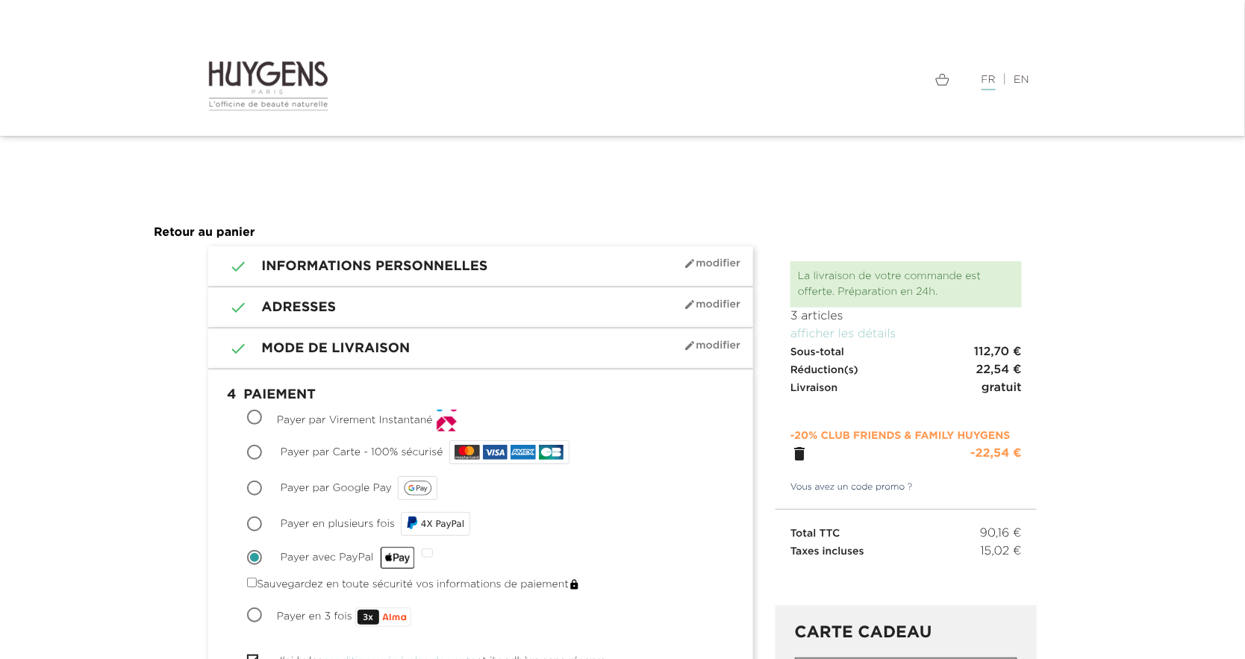
click at [250, 448] on input "Payer par Carte - 100% sécurisé" at bounding box center [255, 453] width 15 height 15
radio input "true"
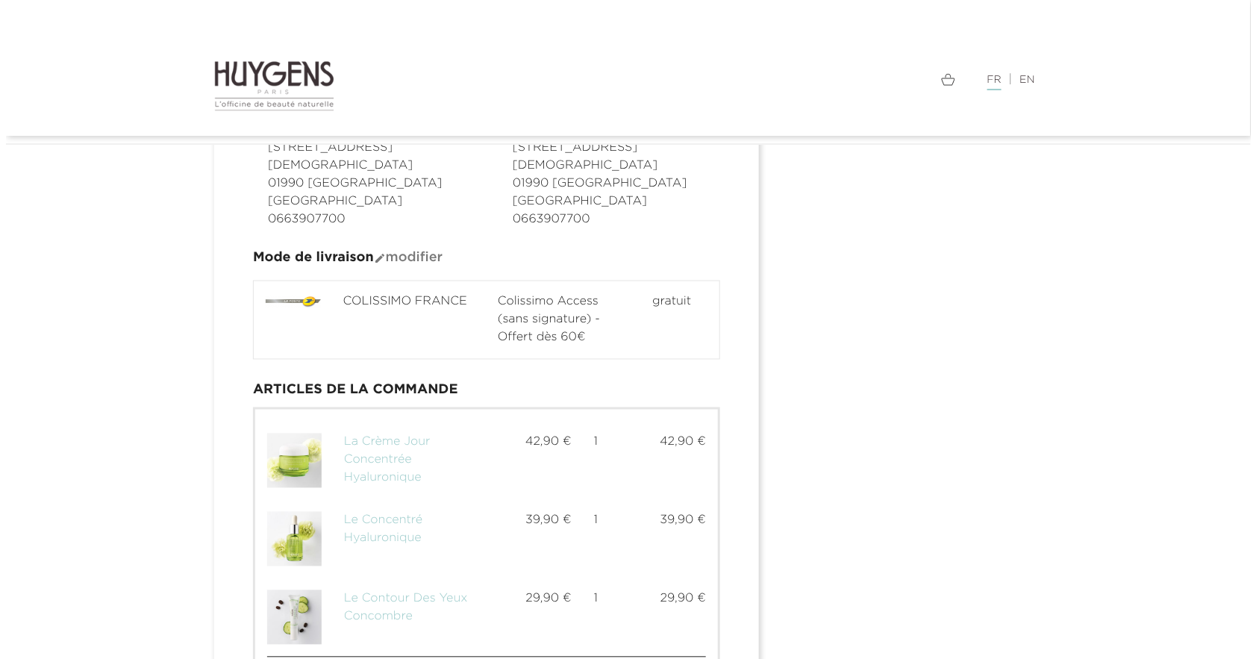
scroll to position [1184, 0]
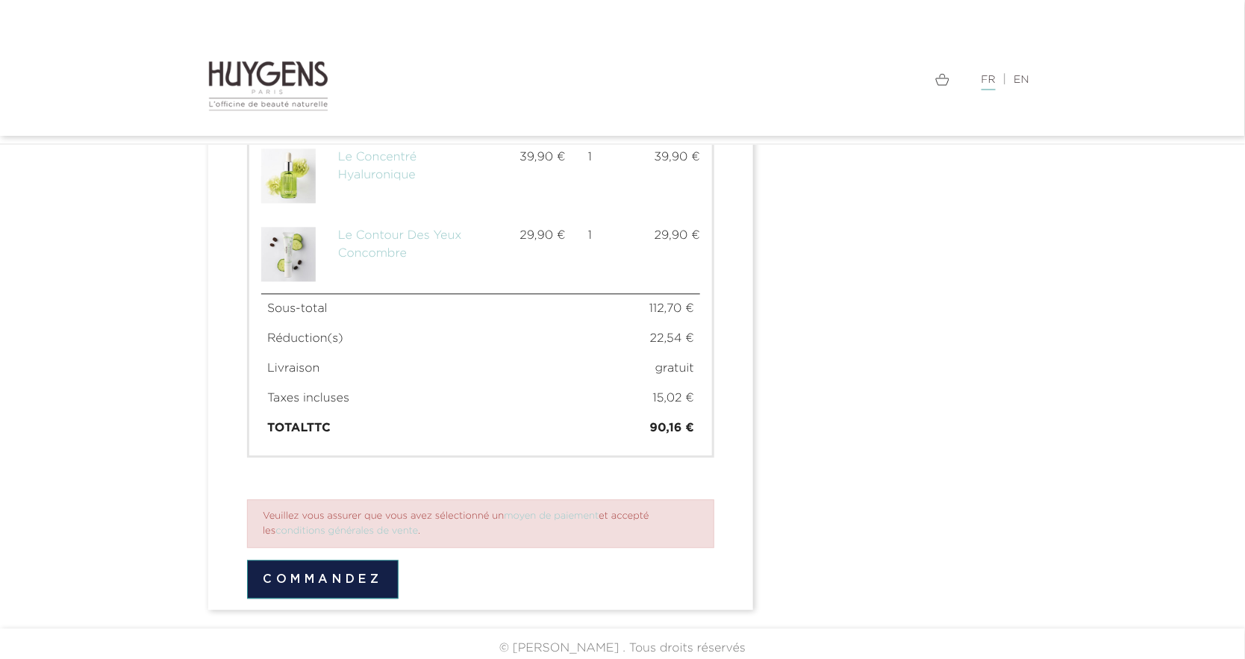
click at [322, 576] on button "Commandez" at bounding box center [322, 579] width 151 height 39
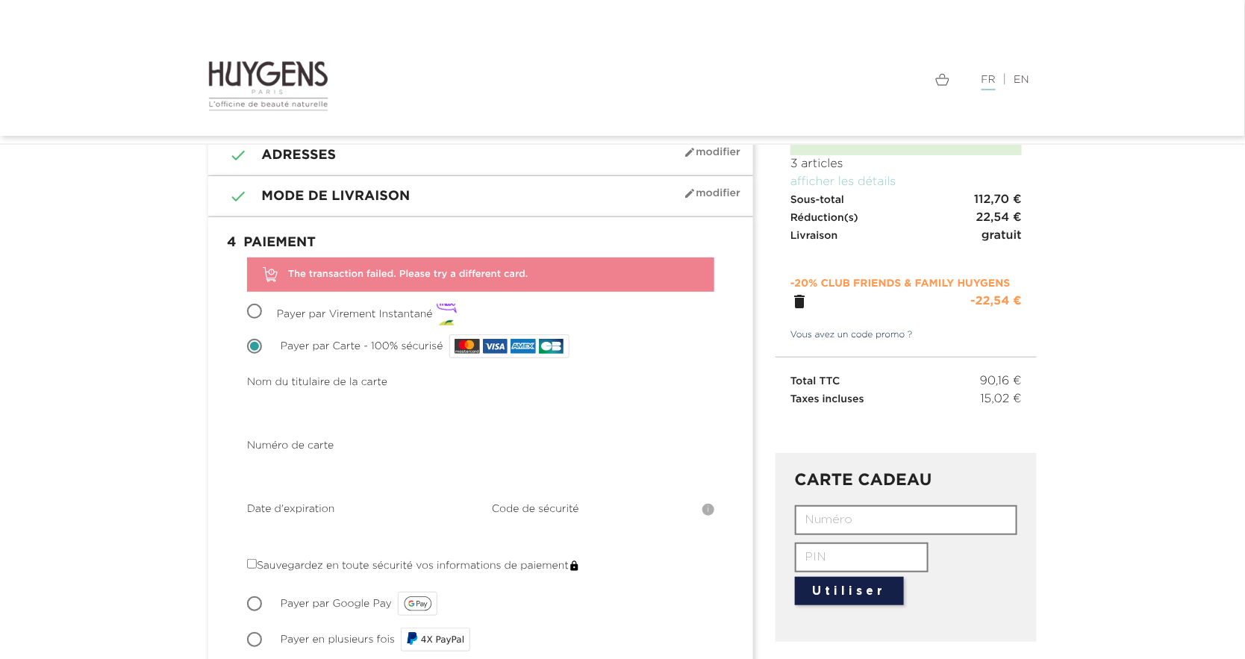
scroll to position [37, 0]
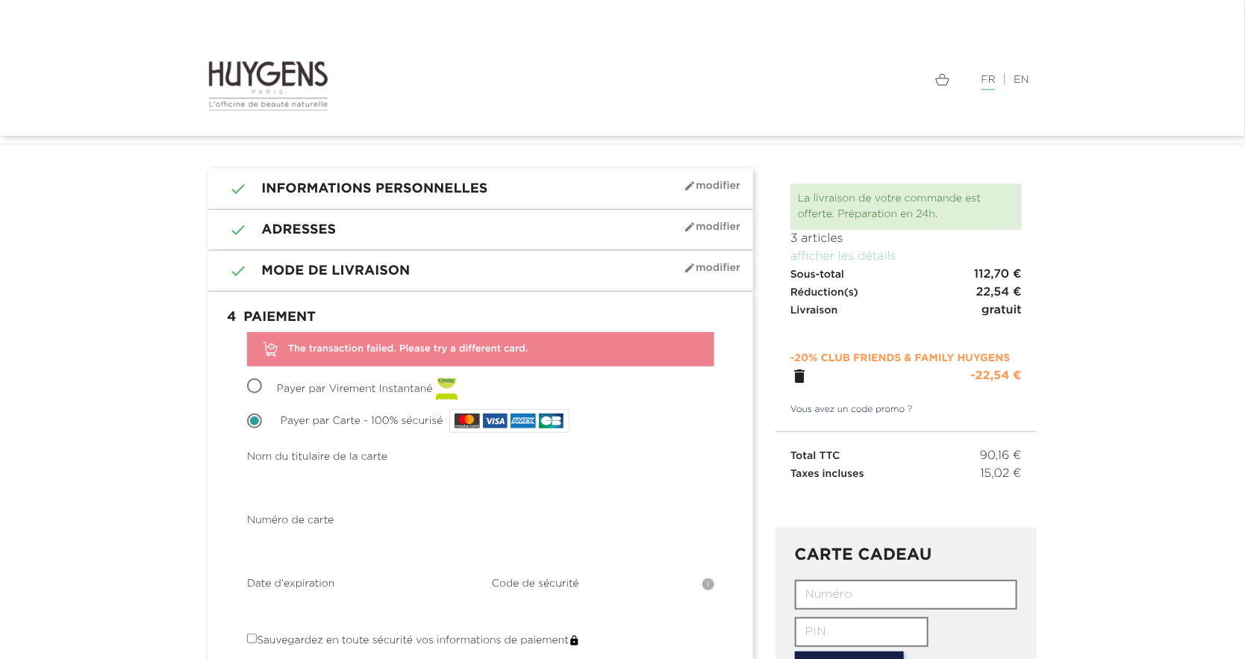
click at [939, 84] on img at bounding box center [942, 79] width 14 height 13
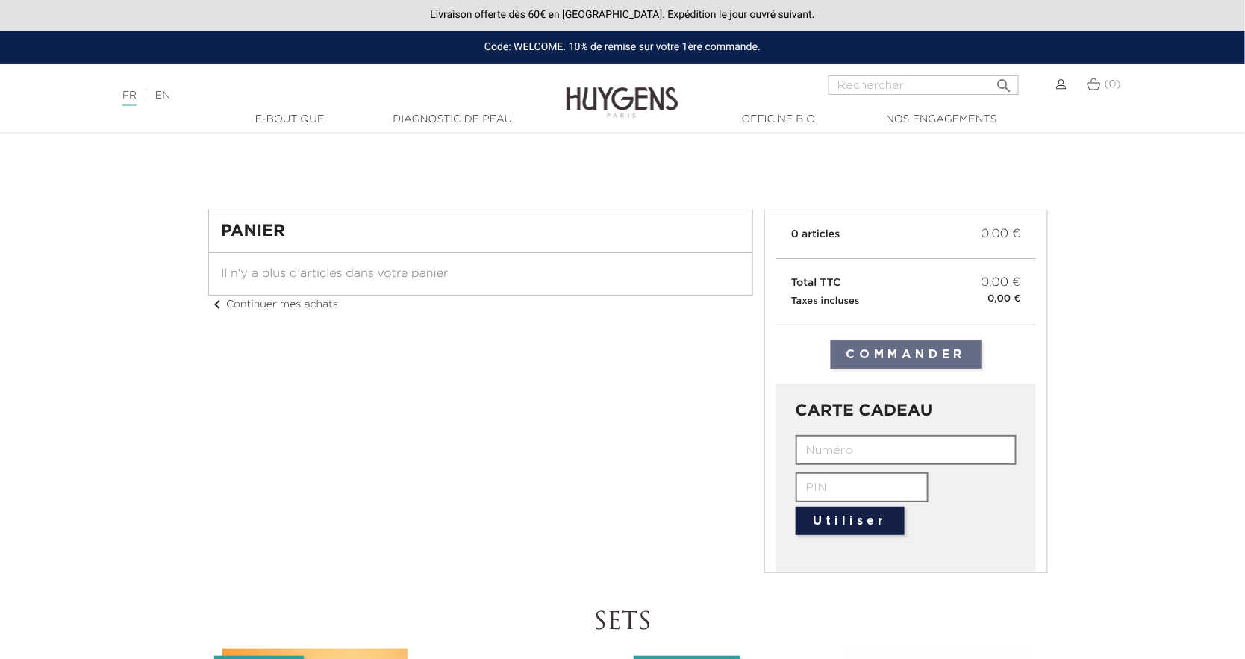
click at [1063, 87] on img at bounding box center [1061, 84] width 10 height 10
